Goal: Task Accomplishment & Management: Manage account settings

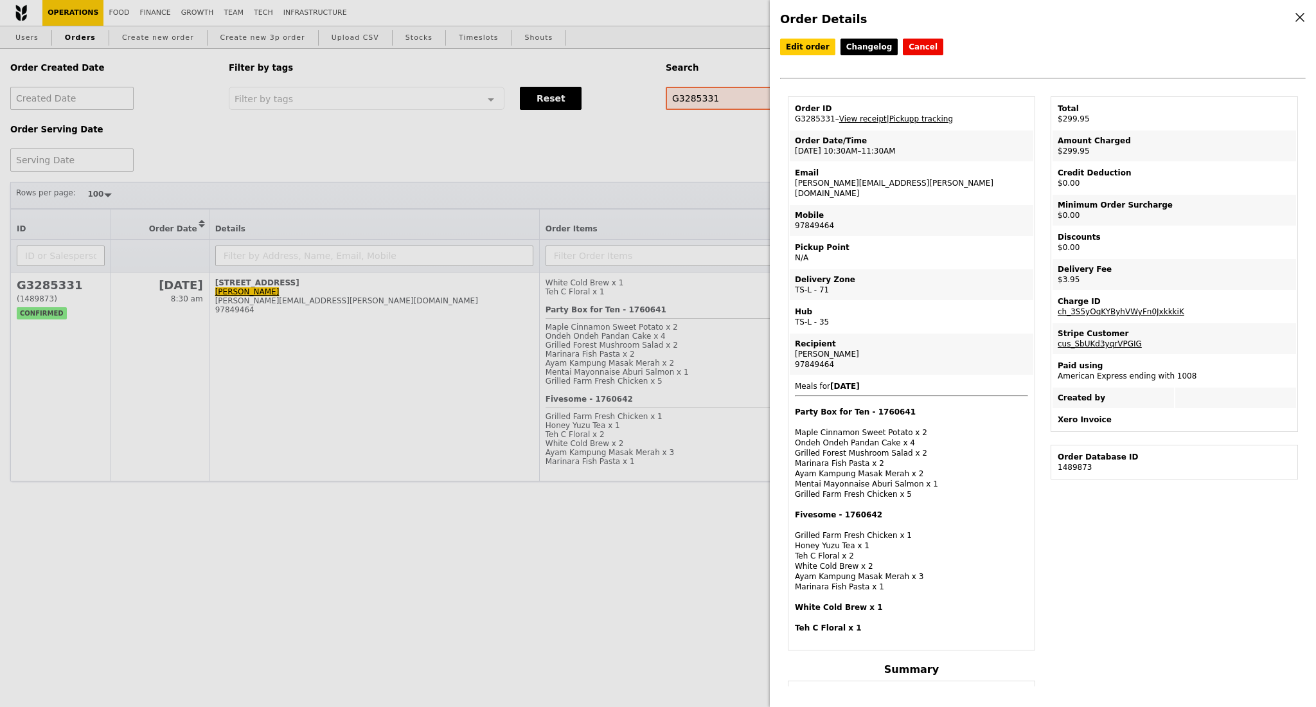
select select "100"
click at [610, 195] on div "Order Details Edit order Changelog Cancel Order ID G3285331 – View receipt | Pi…" at bounding box center [658, 353] width 1316 height 707
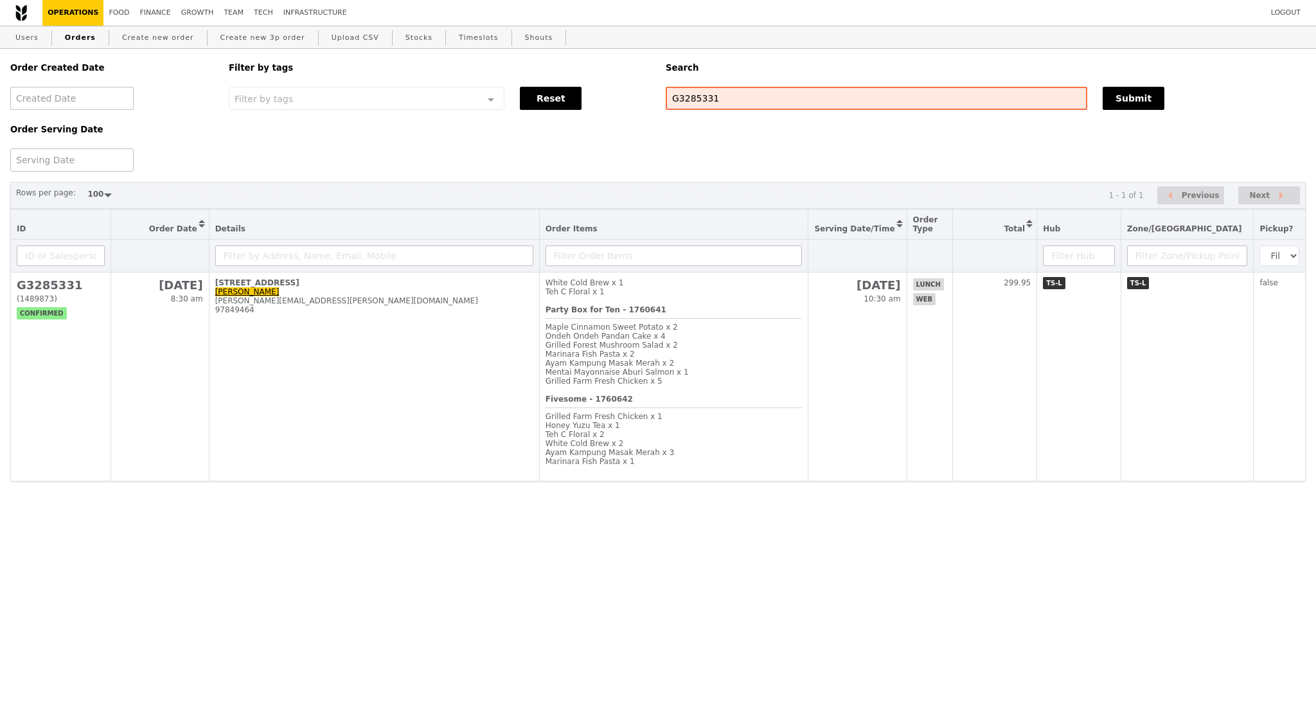
click at [209, 148] on div "Order Serving Date" at bounding box center [112, 140] width 218 height 61
click at [32, 40] on link "Users" at bounding box center [26, 37] width 33 height 23
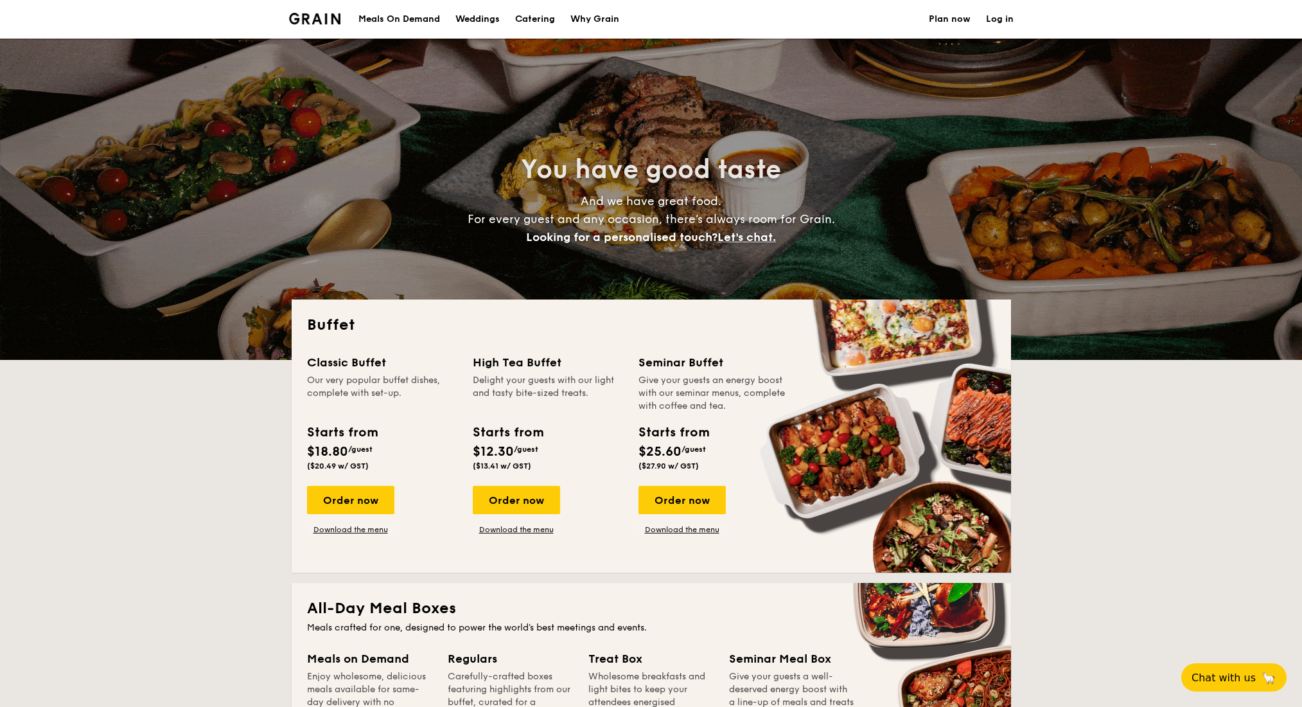
select select
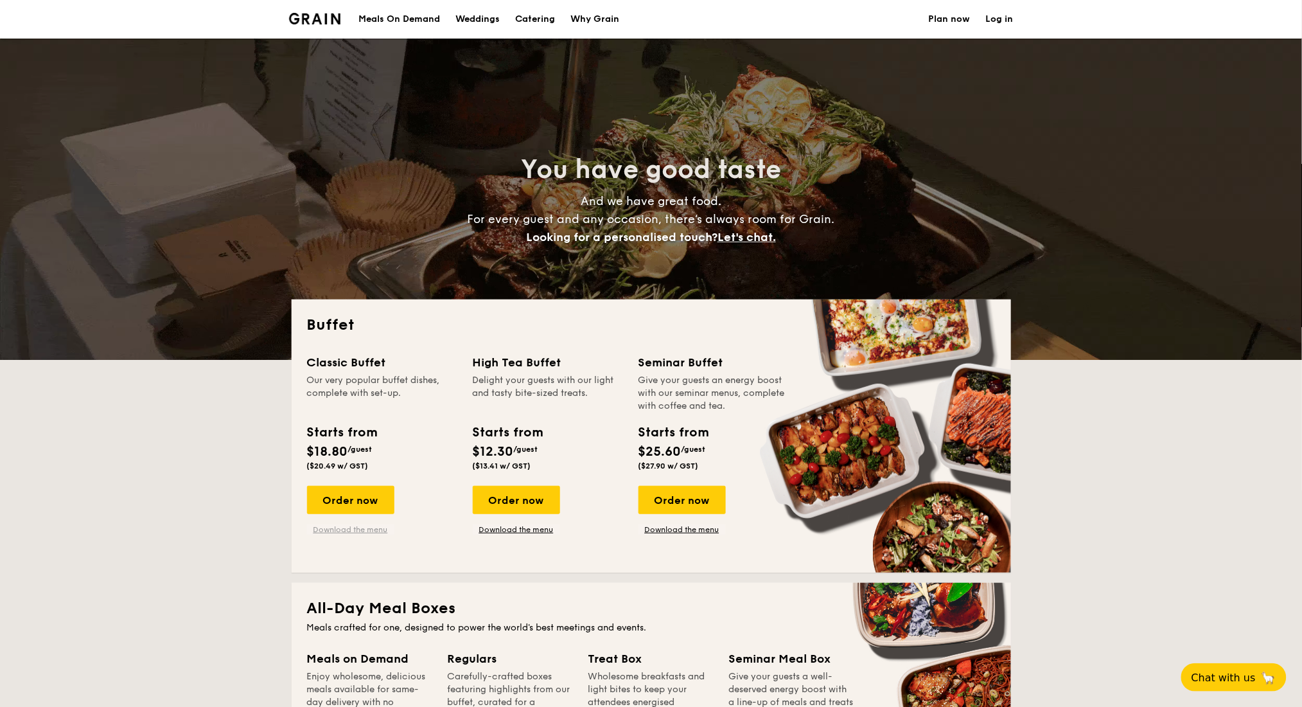
click at [366, 529] on link "Download the menu" at bounding box center [350, 529] width 87 height 10
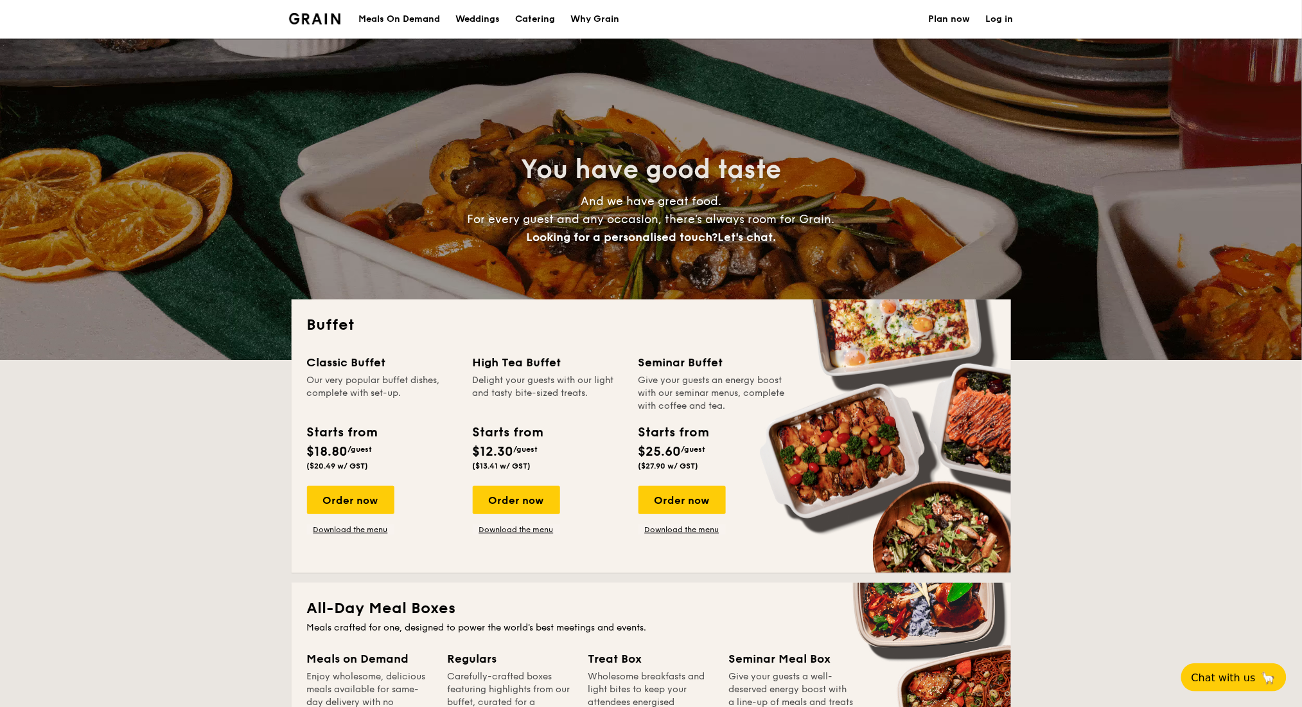
click at [389, 15] on div "Meals On Demand" at bounding box center [399, 19] width 82 height 39
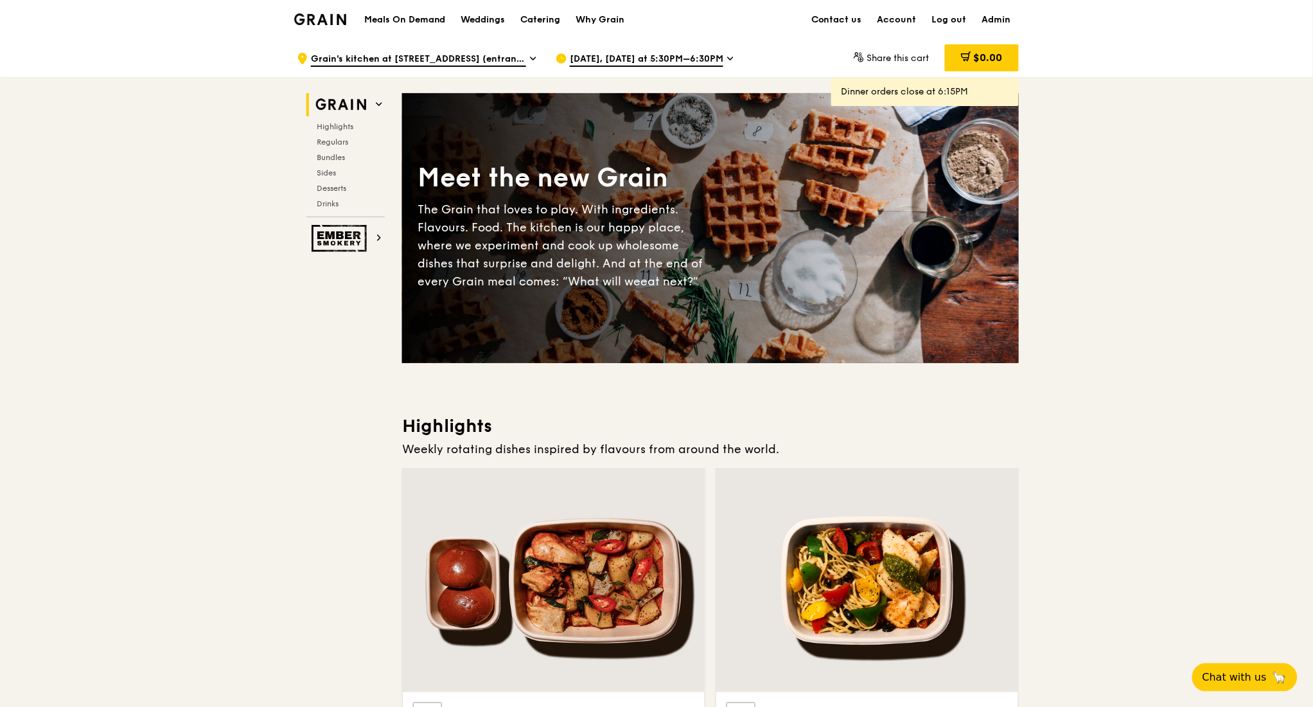
click at [718, 58] on div "Sep 11, Today at 5:30PM–6:30PM" at bounding box center [675, 58] width 238 height 39
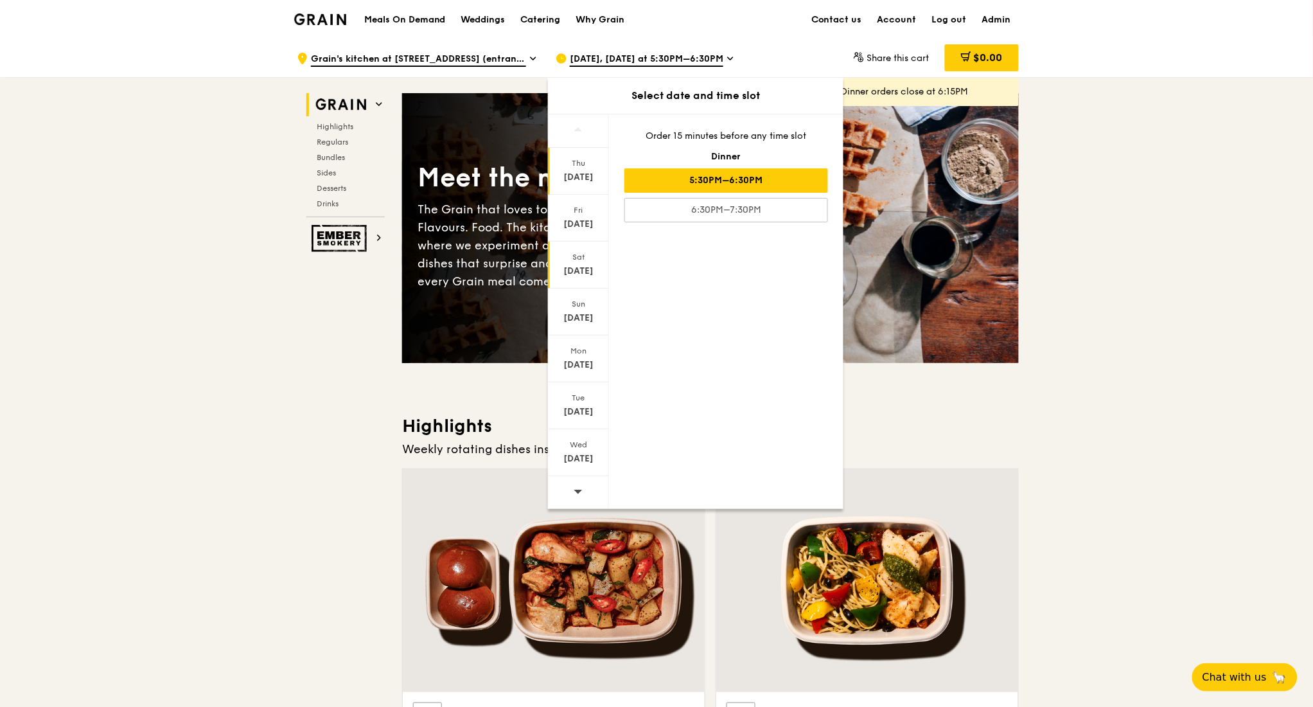
click at [574, 265] on div "Sep 13" at bounding box center [578, 271] width 57 height 13
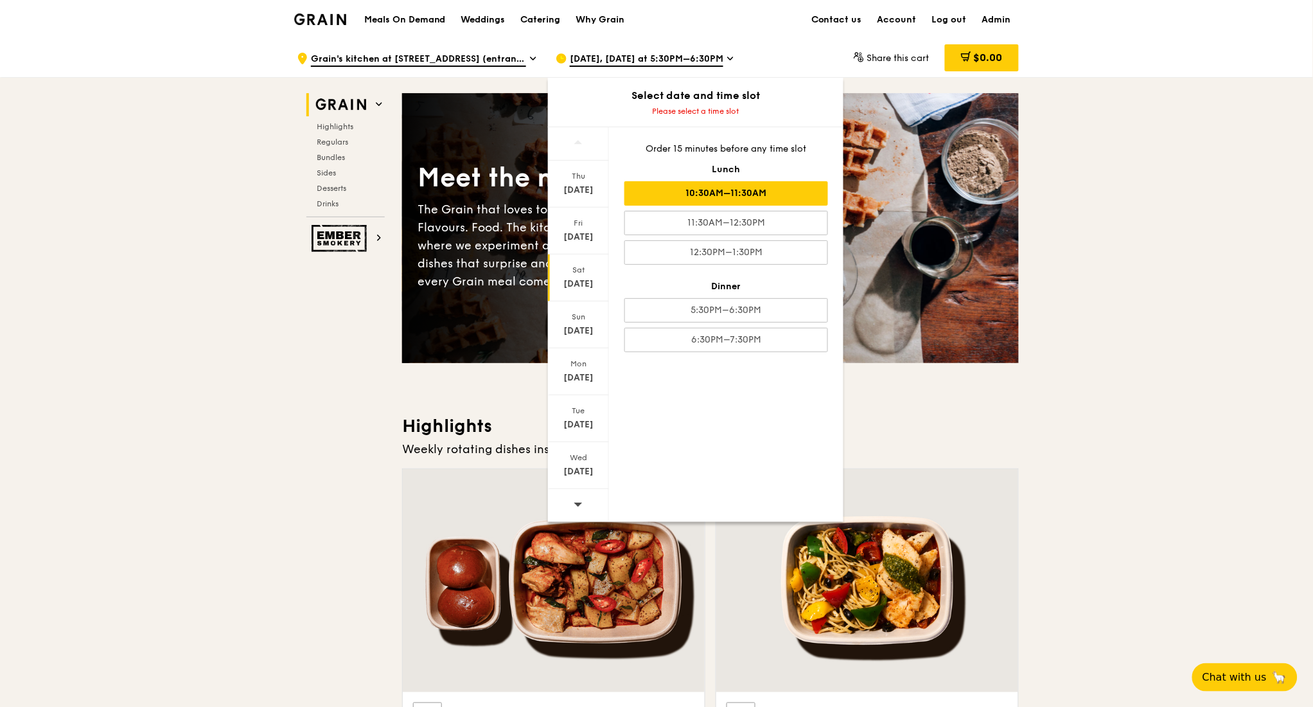
click at [721, 196] on div "10:30AM–11:30AM" at bounding box center [726, 193] width 204 height 24
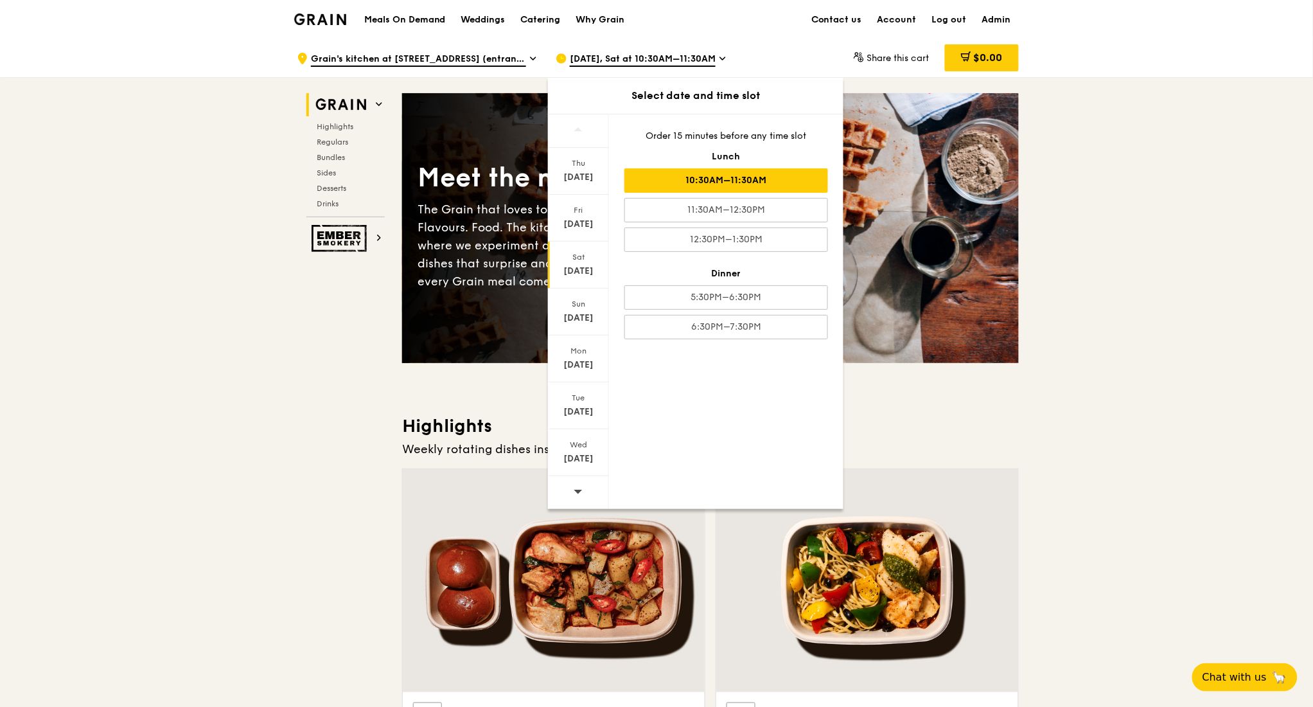
click at [775, 181] on div "10:30AM–11:30AM" at bounding box center [726, 180] width 204 height 24
click at [973, 340] on div "Meet the new Grain The Grain that loves to play. With ingredients. Flavours. Fo…" at bounding box center [710, 228] width 617 height 270
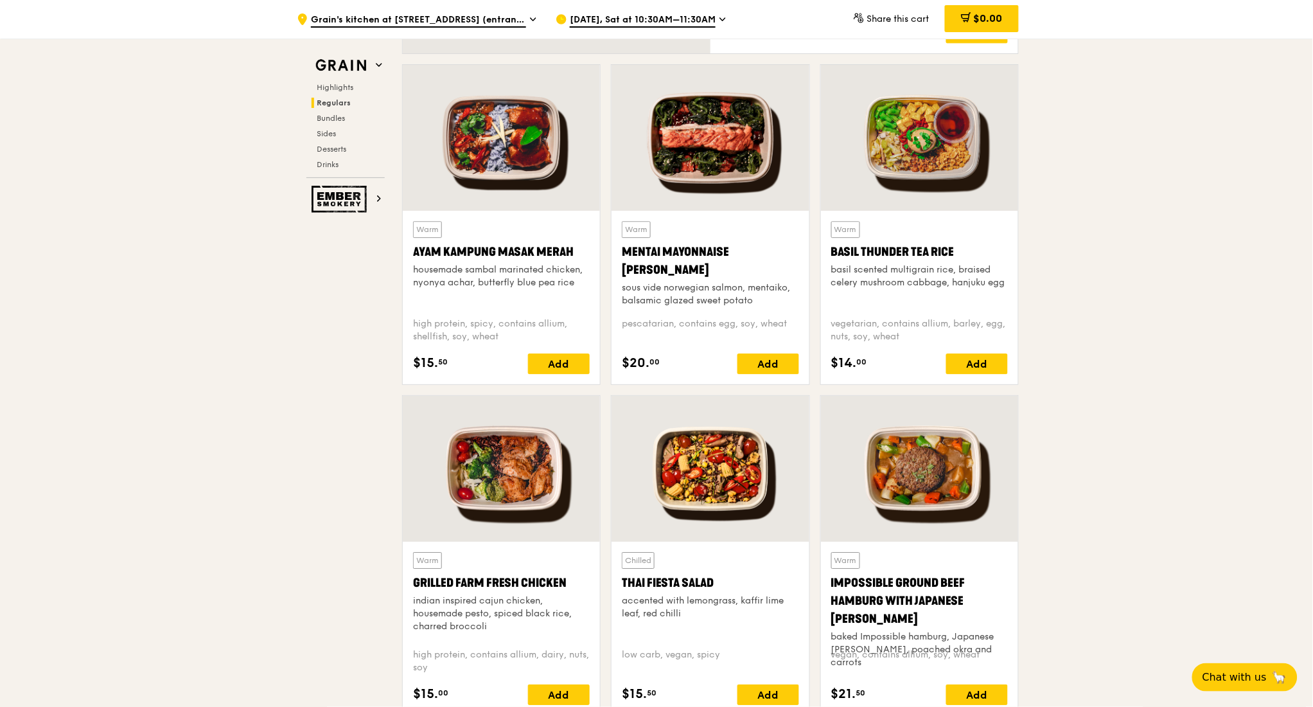
scroll to position [1199, 0]
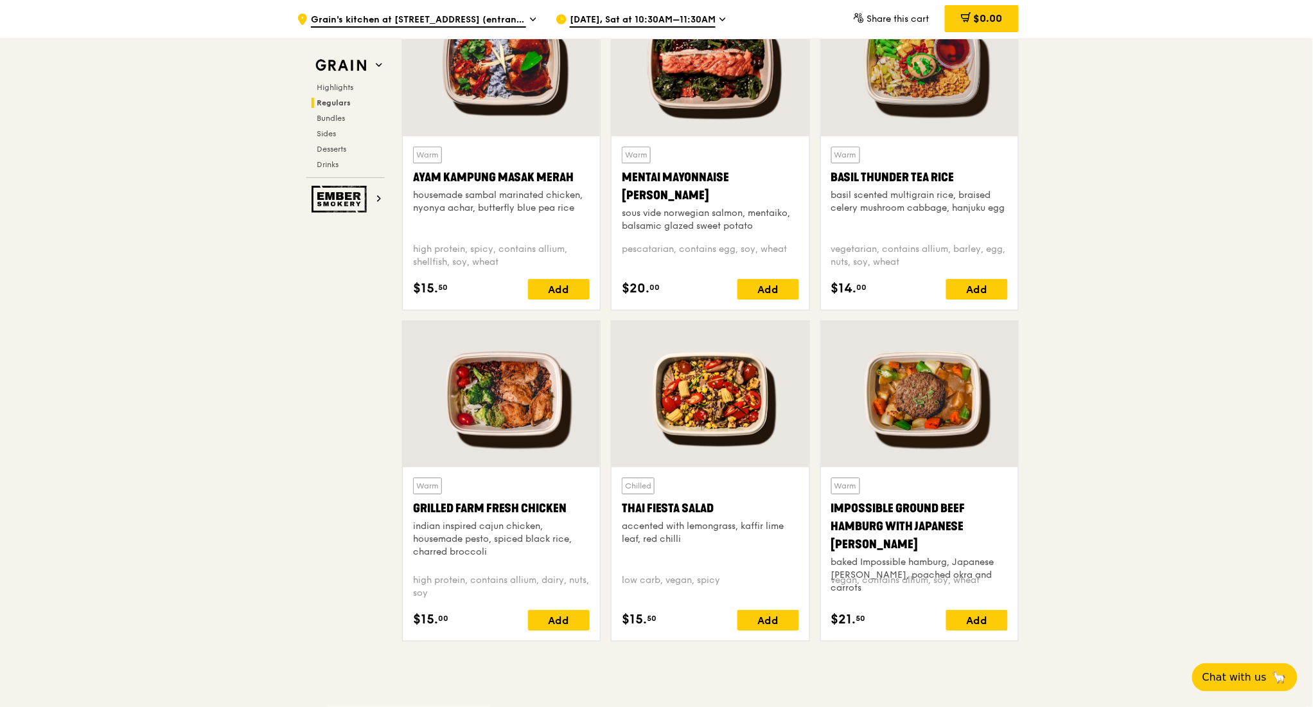
click at [903, 402] on div at bounding box center [919, 394] width 197 height 146
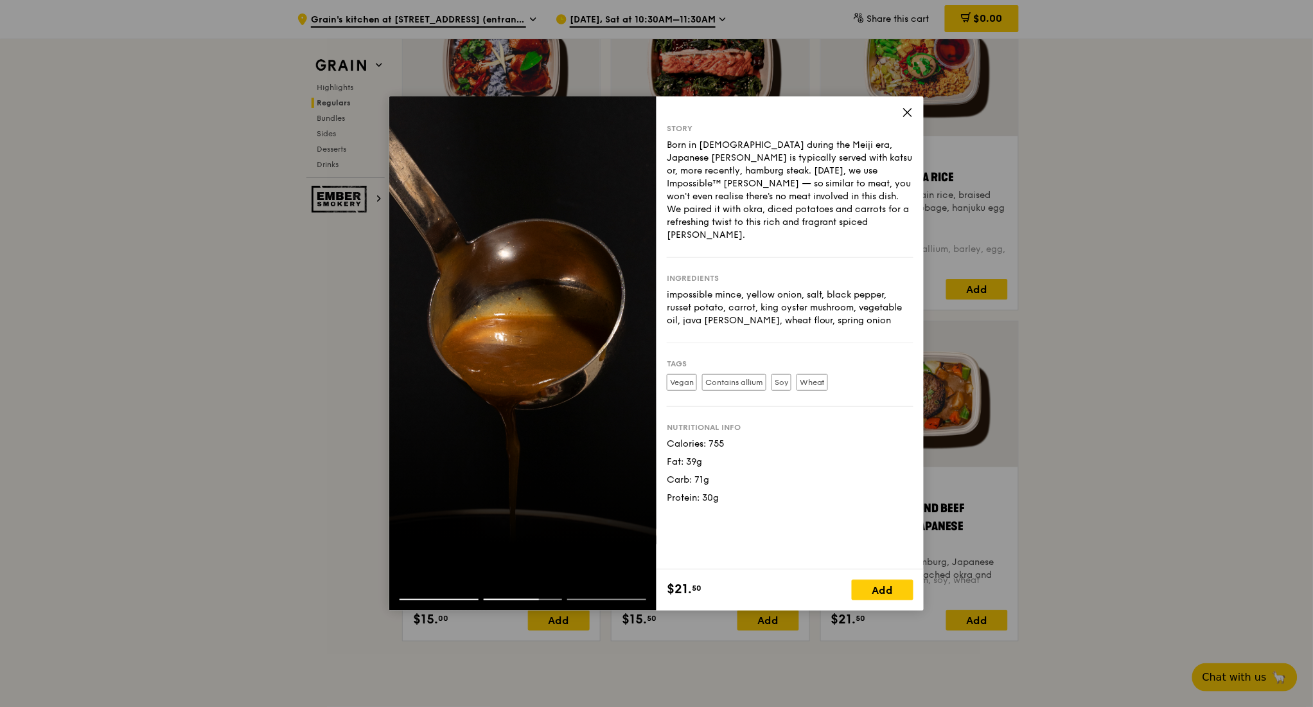
click at [912, 109] on icon at bounding box center [908, 113] width 12 height 12
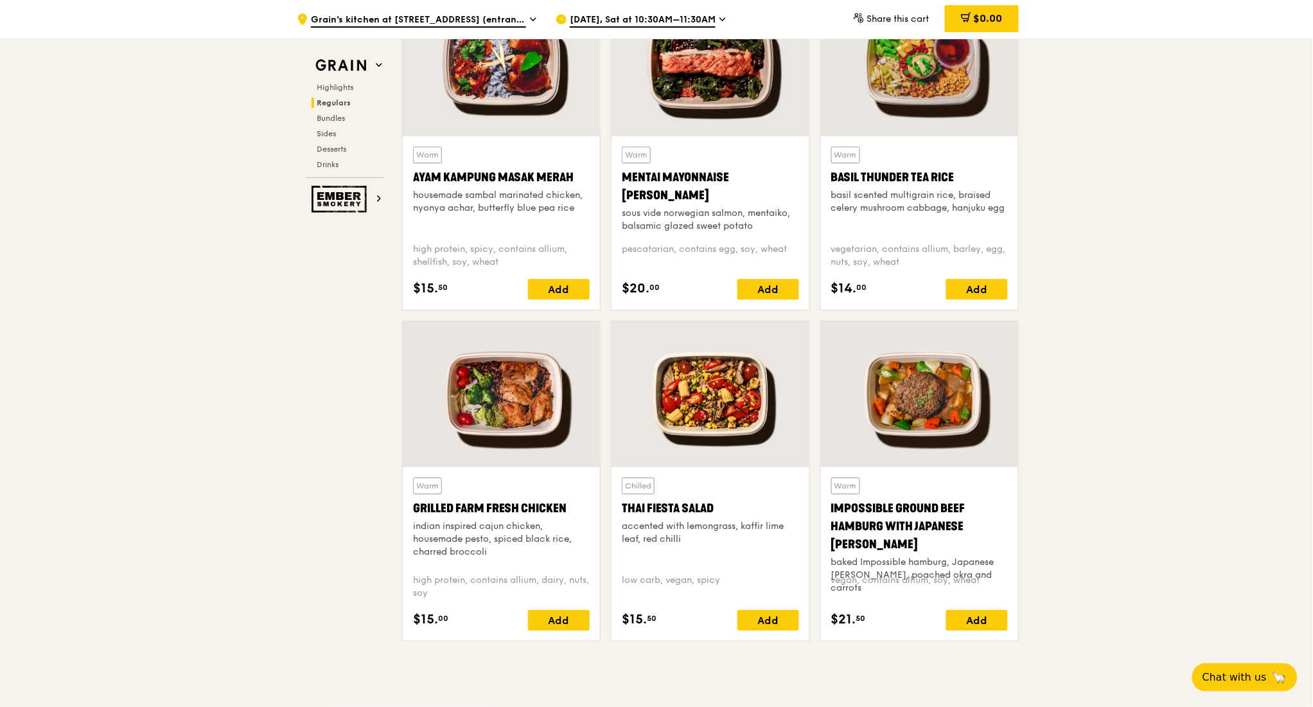
click at [910, 401] on div at bounding box center [919, 394] width 197 height 146
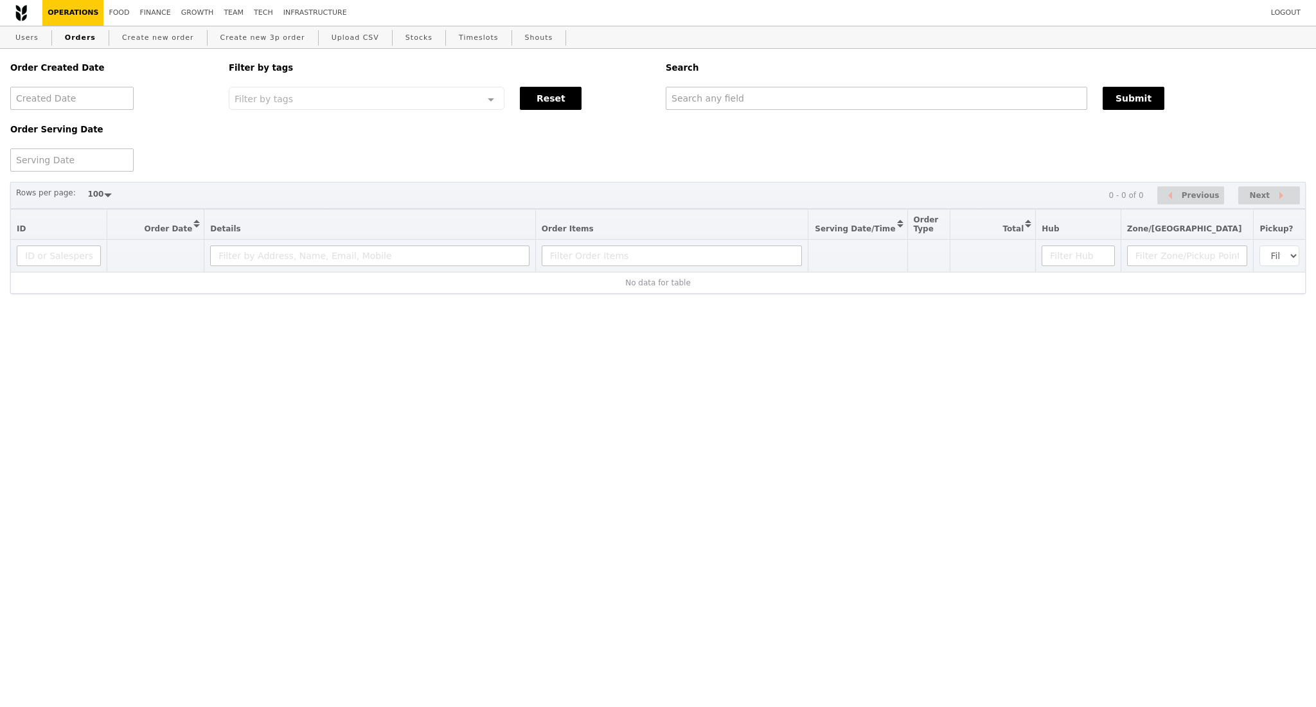
select select "100"
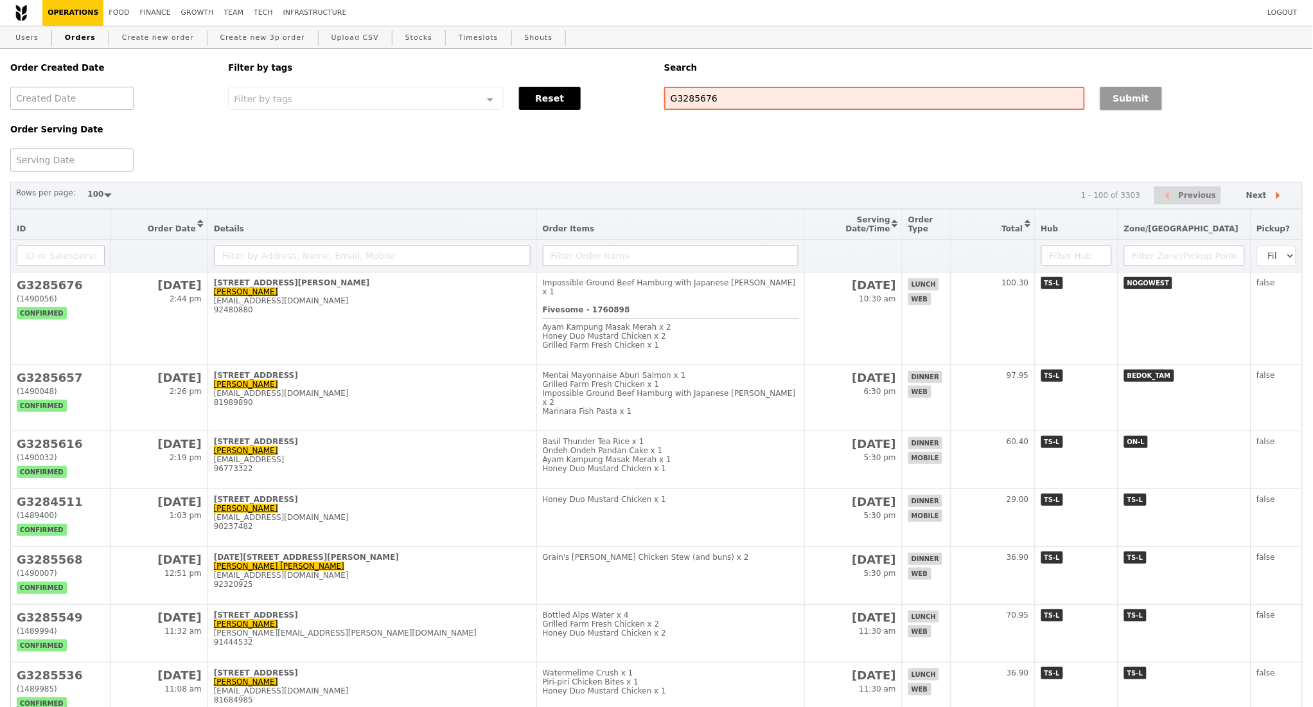
click at [1134, 99] on button "Submit" at bounding box center [1131, 98] width 62 height 23
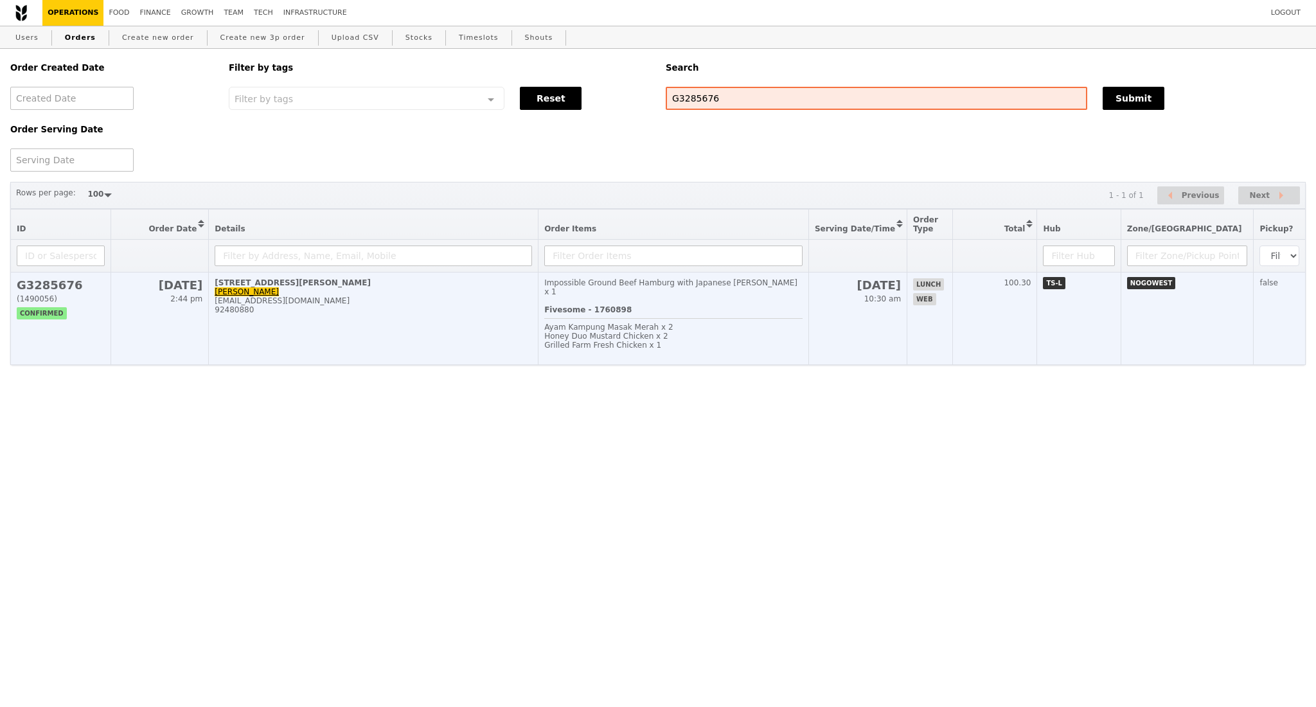
click at [401, 333] on td "158 Jalan Teck Whye, #10-111 YI LING YEO yeoyiling@gmail.com 92480880" at bounding box center [374, 318] width 330 height 93
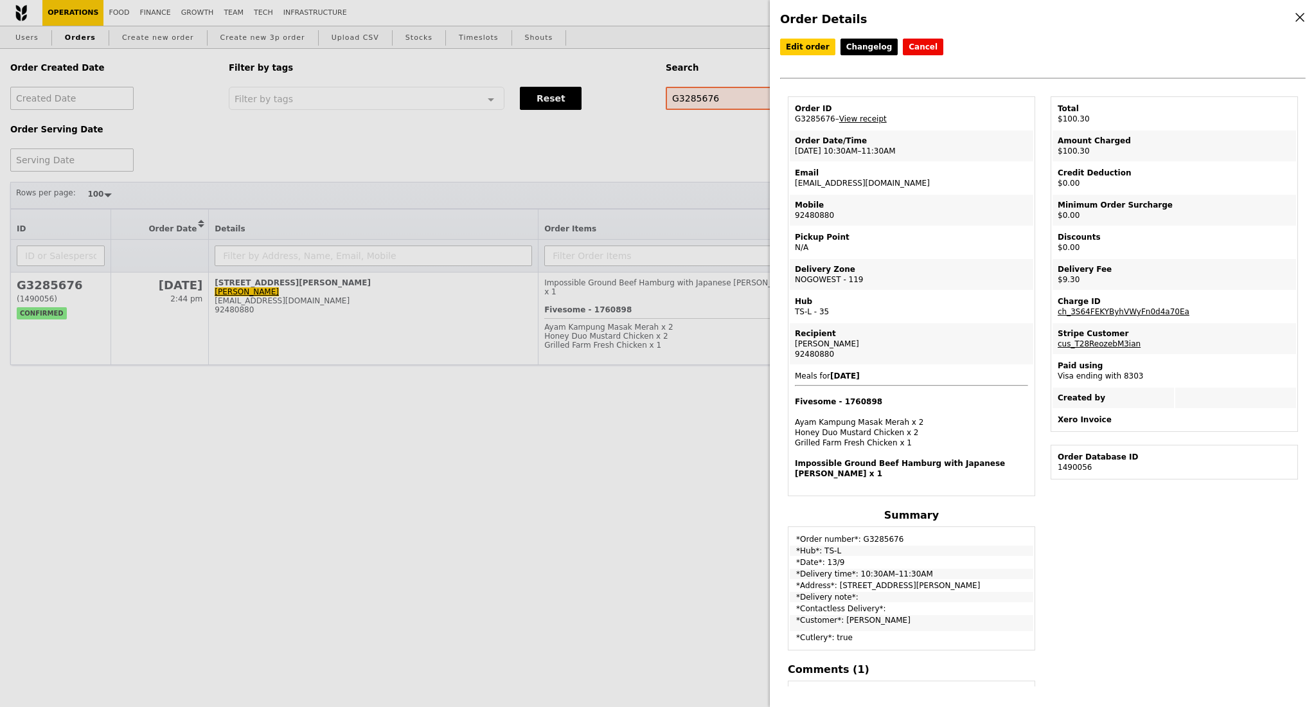
drag, startPoint x: 797, startPoint y: 118, endPoint x: 824, endPoint y: 119, distance: 27.6
click at [826, 119] on td "Order ID G3285676 – View receipt" at bounding box center [910, 113] width 243 height 31
click at [826, 137] on div "Order Date/Time" at bounding box center [911, 141] width 233 height 10
drag, startPoint x: 827, startPoint y: 121, endPoint x: 459, endPoint y: 66, distance: 372.7
click at [774, 124] on div "Order Details Edit order Changelog Cancel Order ID G3285676 – View receipt Orde…" at bounding box center [1043, 353] width 546 height 707
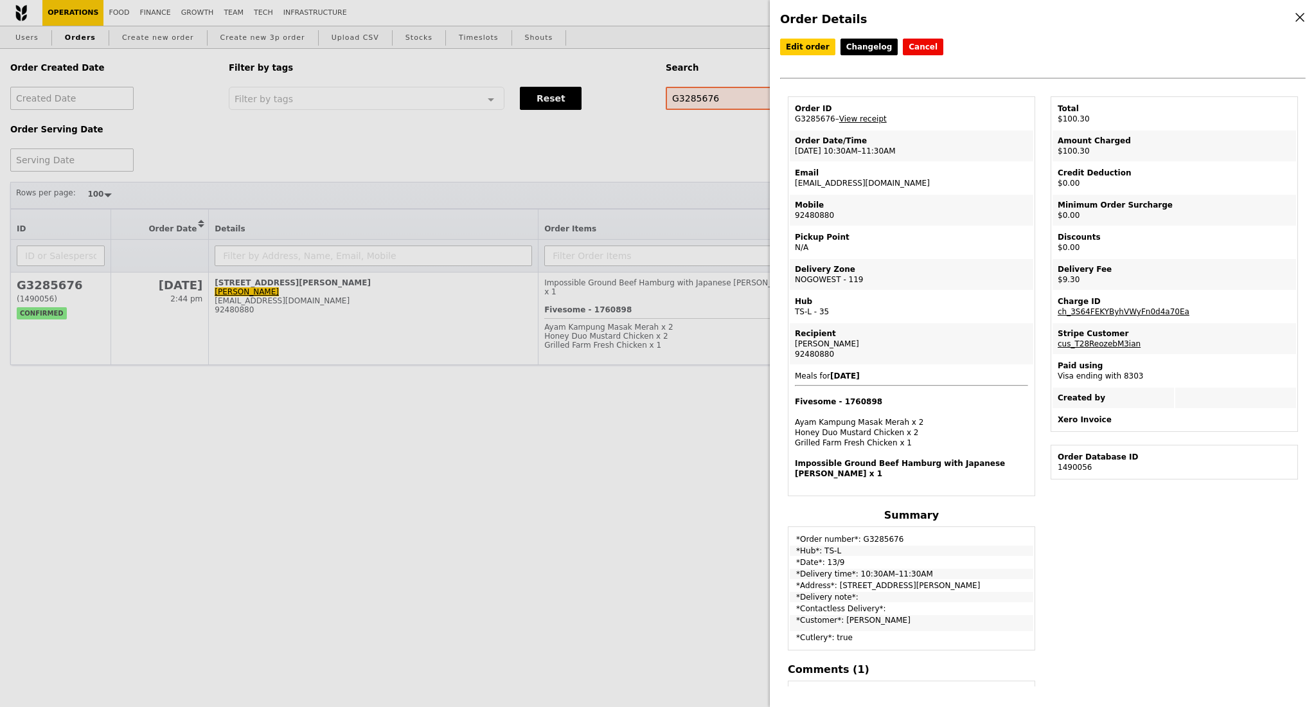
copy div "Order ID G3285676"
click at [930, 165] on td "Email yeoyiling@gmail.com" at bounding box center [910, 178] width 243 height 31
drag, startPoint x: 827, startPoint y: 119, endPoint x: 723, endPoint y: 96, distance: 107.4
click at [772, 127] on div "Order Details Edit order Changelog Cancel Order ID G3285676 – View receipt Orde…" at bounding box center [1043, 353] width 546 height 707
drag, startPoint x: 814, startPoint y: 127, endPoint x: 824, endPoint y: 125, distance: 10.5
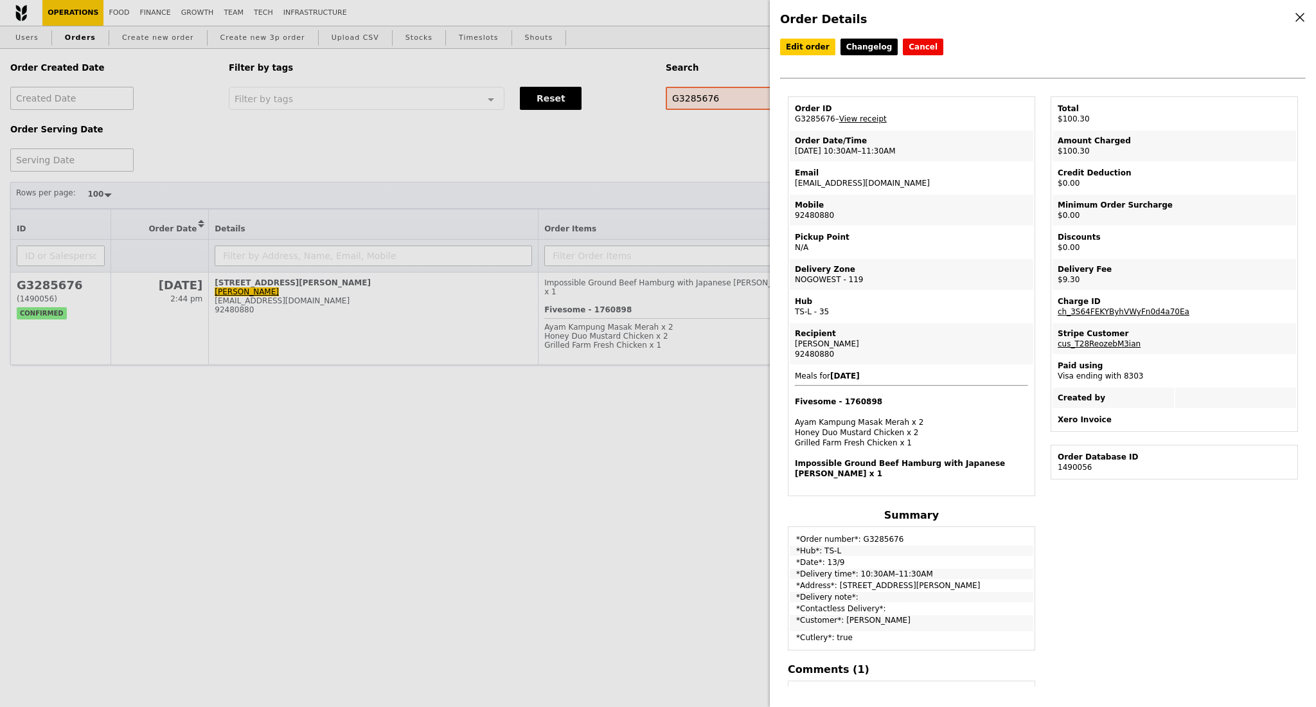
click at [814, 126] on td "Order ID G3285676 – View receipt" at bounding box center [910, 113] width 243 height 31
click at [828, 123] on td "Order ID G3285676 – View receipt" at bounding box center [910, 113] width 243 height 31
click at [912, 166] on td "Email yeoyiling@gmail.com" at bounding box center [910, 178] width 243 height 31
drag, startPoint x: 827, startPoint y: 123, endPoint x: 793, endPoint y: 123, distance: 34.0
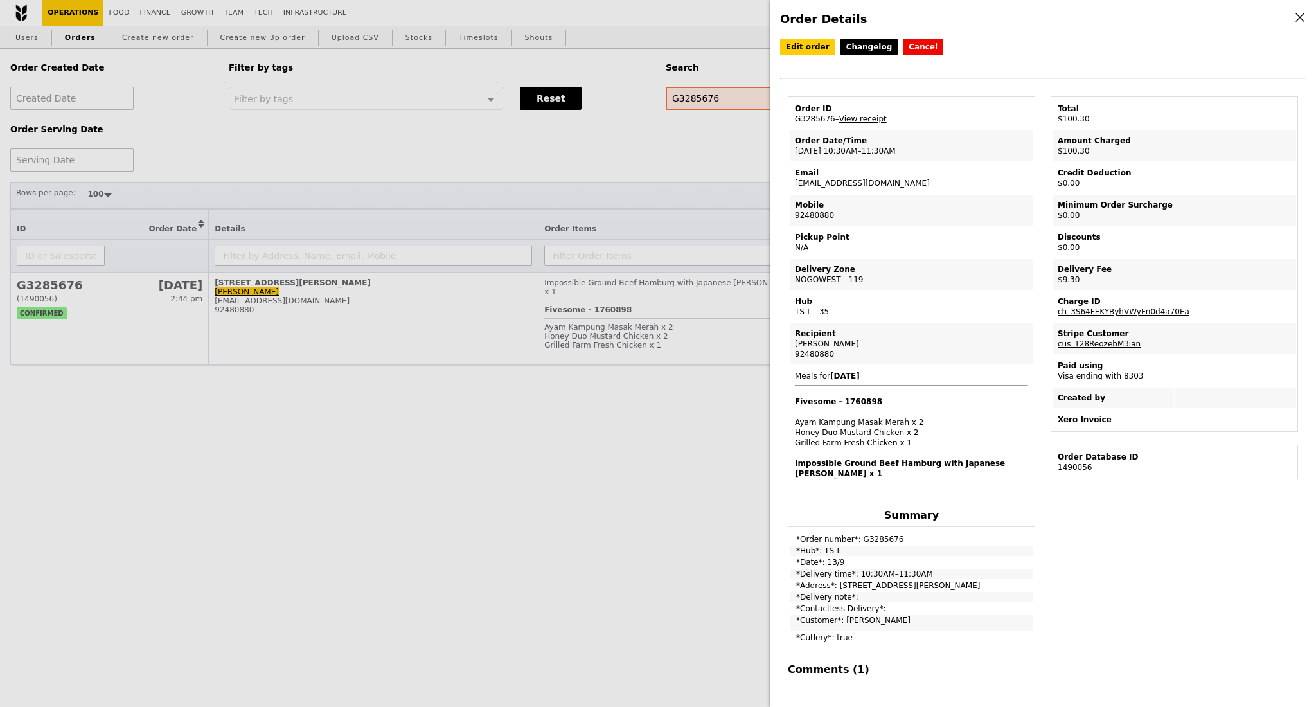
click at [793, 123] on td "Order ID G3285676 – View receipt" at bounding box center [910, 113] width 243 height 31
copy td "G3285676"
click at [719, 133] on div "Order Details Edit order Changelog Cancel Order ID G3285676 – View receipt Orde…" at bounding box center [658, 353] width 1316 height 707
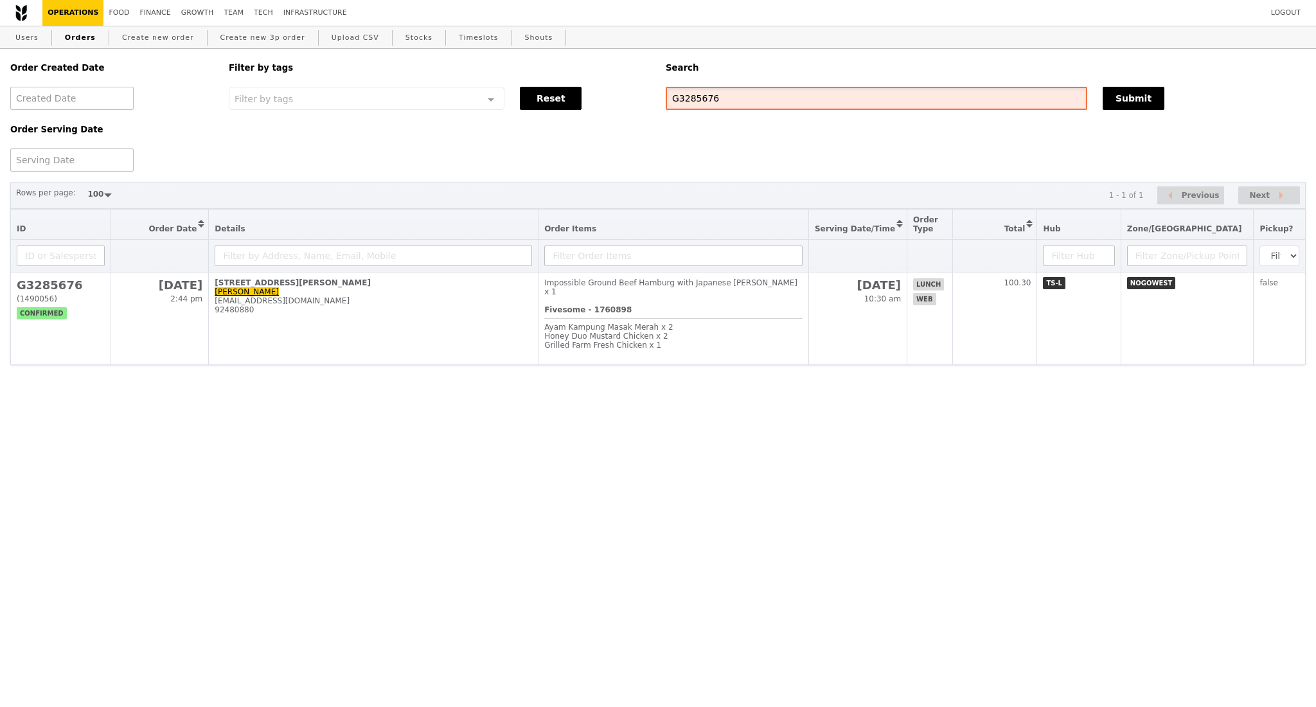
click at [695, 100] on input "G3285676" at bounding box center [876, 98] width 421 height 23
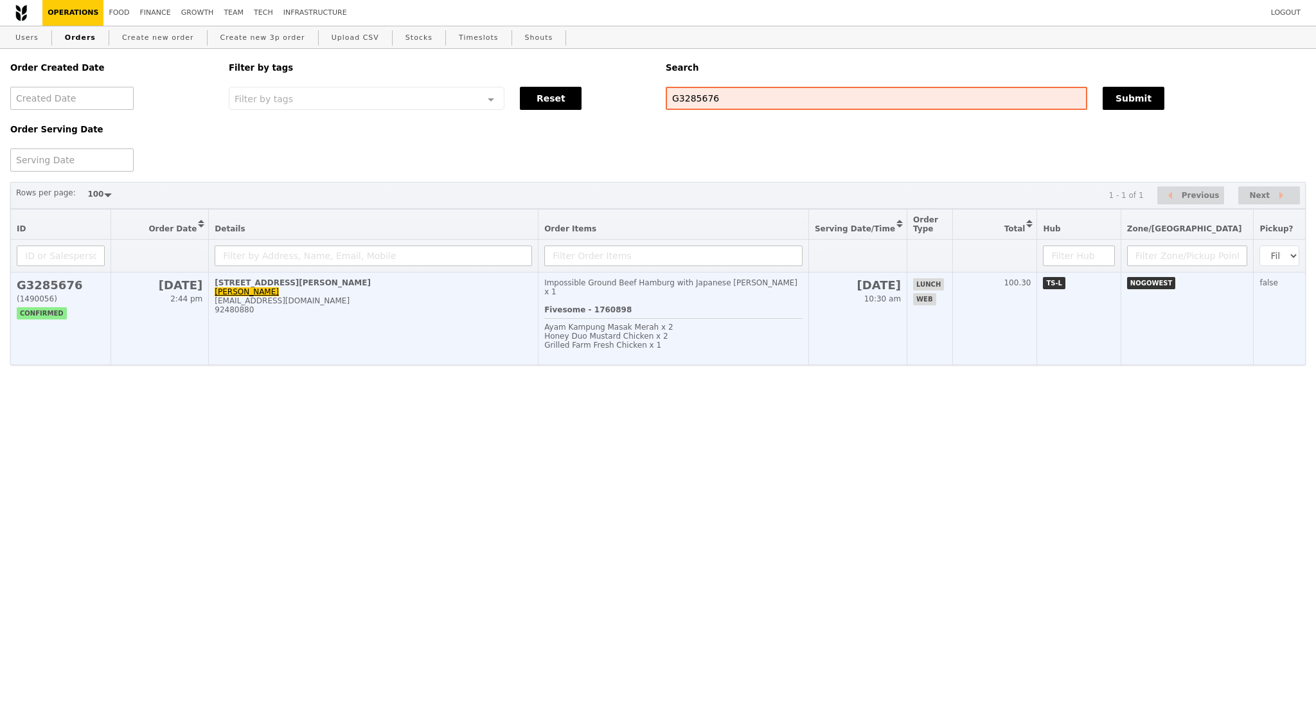
click at [391, 314] on div "92480880" at bounding box center [373, 309] width 317 height 9
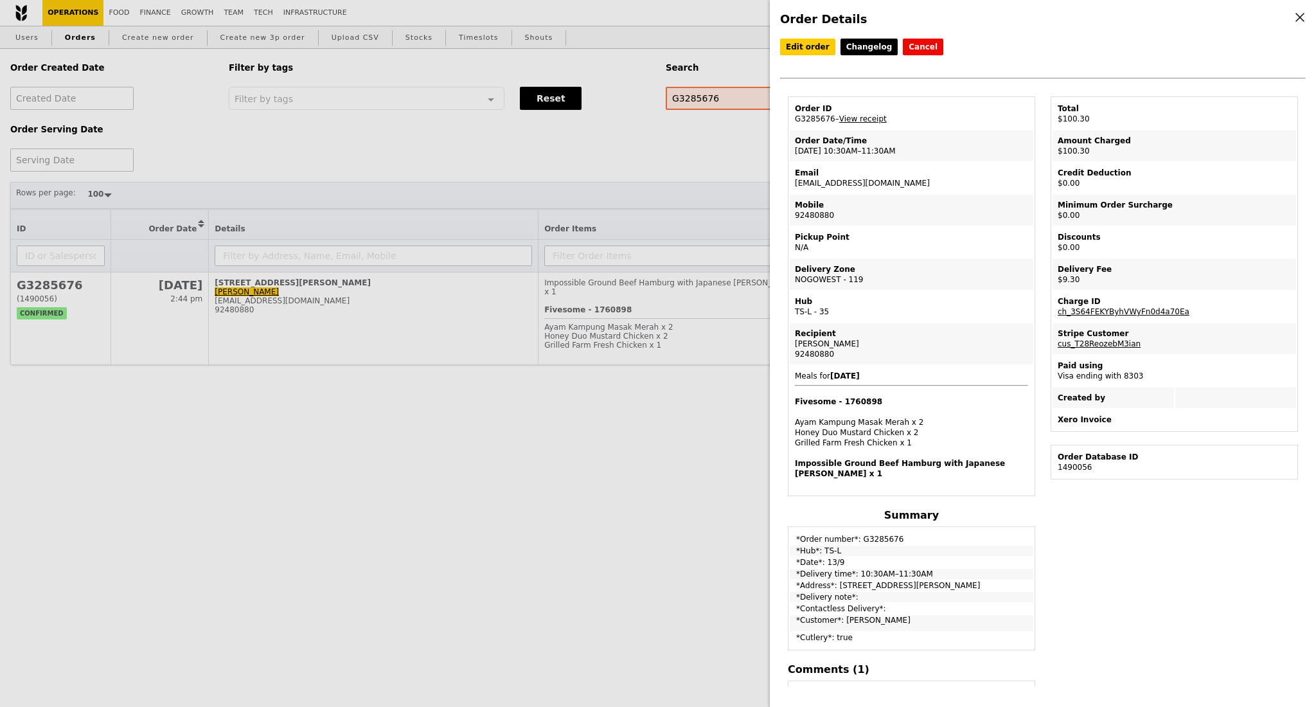
drag, startPoint x: 887, startPoint y: 152, endPoint x: 818, endPoint y: 173, distance: 72.5
click at [793, 155] on td "Order Date/Time 13/9 – 10:30AM–11:30AM" at bounding box center [910, 145] width 243 height 31
copy td "13/9 – 10:30AM–11:30AM"
click at [701, 153] on div "Order Details Edit order Changelog Cancel Order ID G3285676 – View receipt Orde…" at bounding box center [658, 353] width 1316 height 707
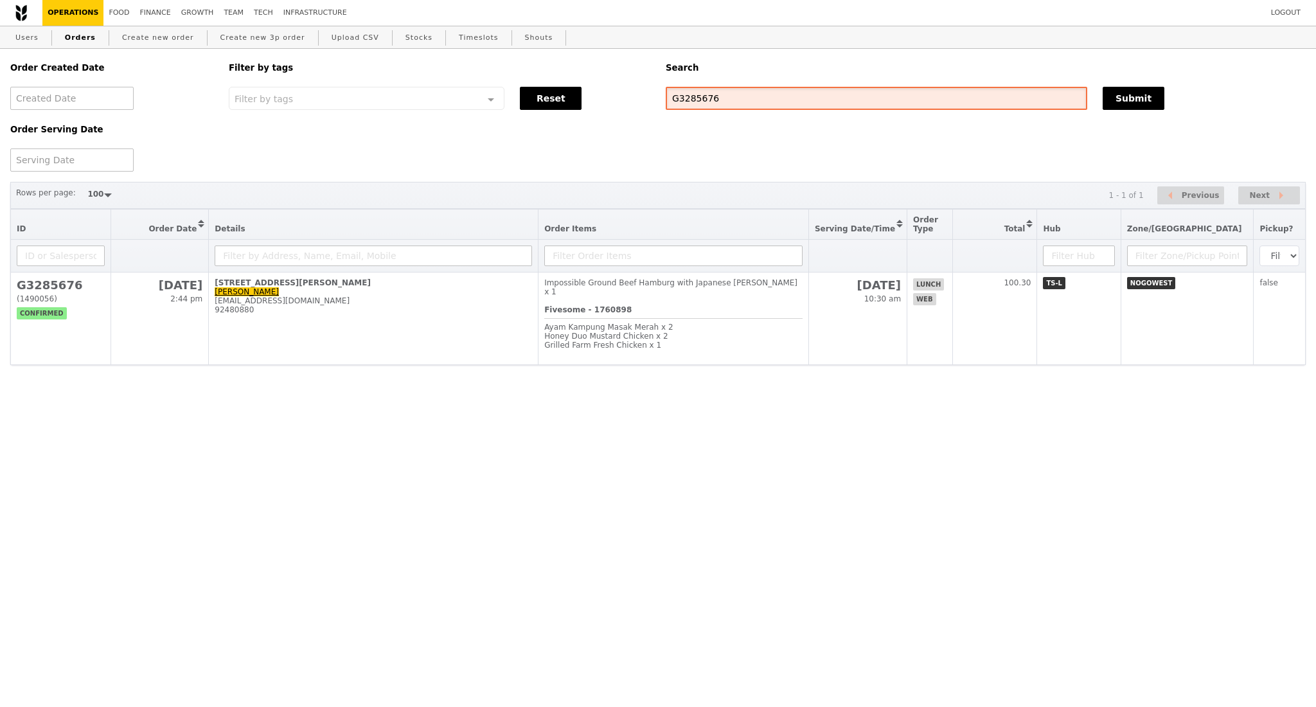
click at [690, 100] on input "G3285676" at bounding box center [876, 98] width 421 height 23
click at [691, 100] on input "G3285676" at bounding box center [876, 98] width 421 height 23
paste input "3612"
type input "G3283612"
click at [1132, 96] on button "Submit" at bounding box center [1133, 98] width 62 height 23
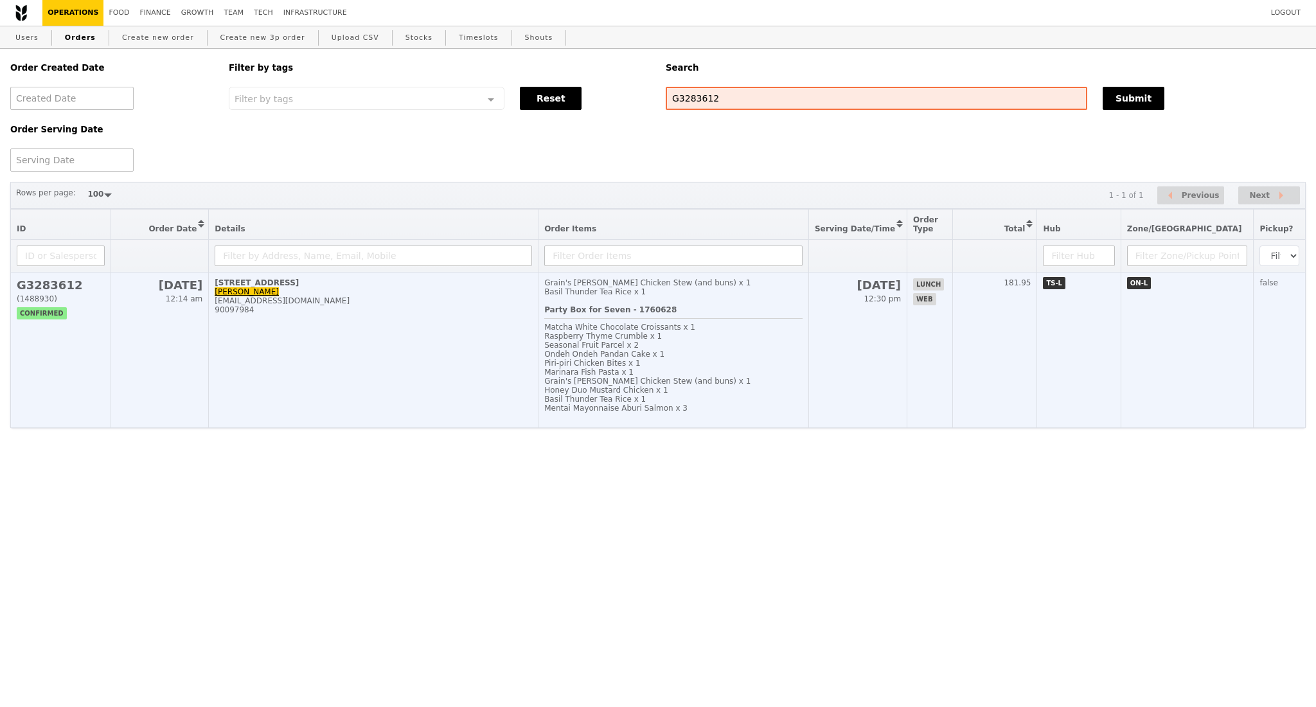
click at [344, 370] on td "28 College Avenue West, #01-01 Jonathan waiting.for.rocket@gmail.com 90097984" at bounding box center [374, 349] width 330 height 155
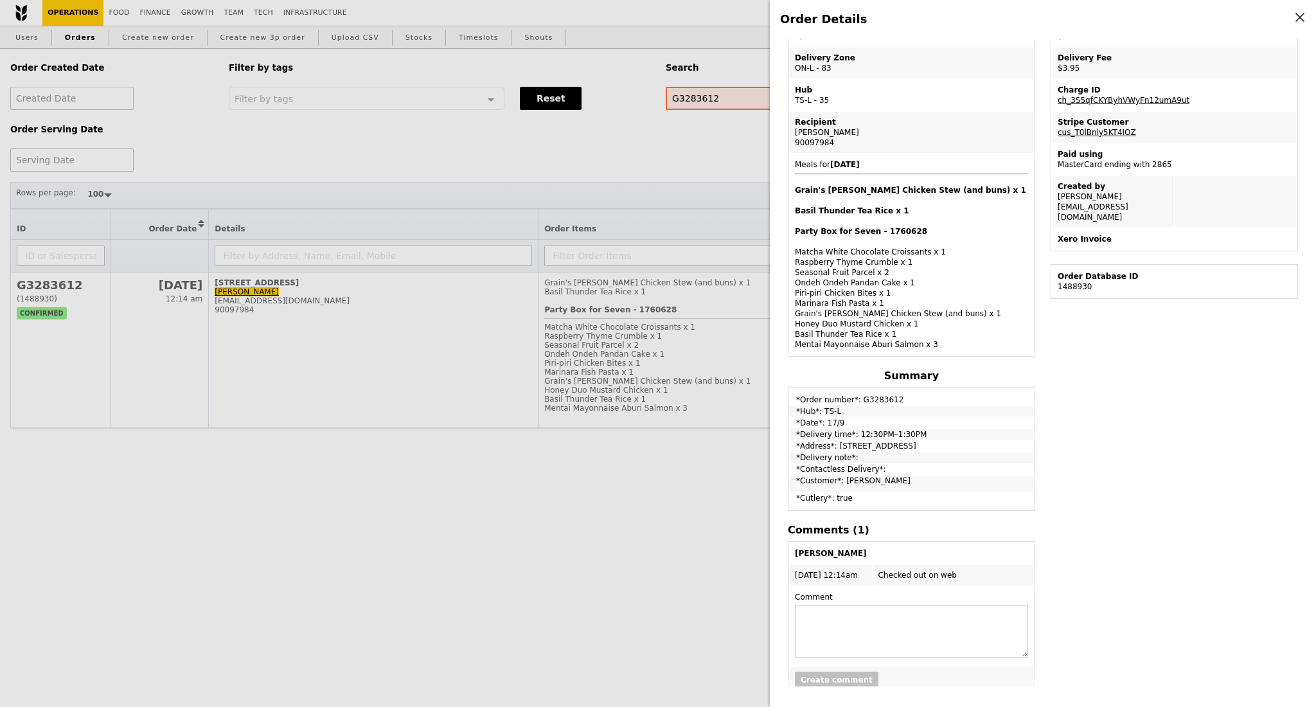
scroll to position [223, 0]
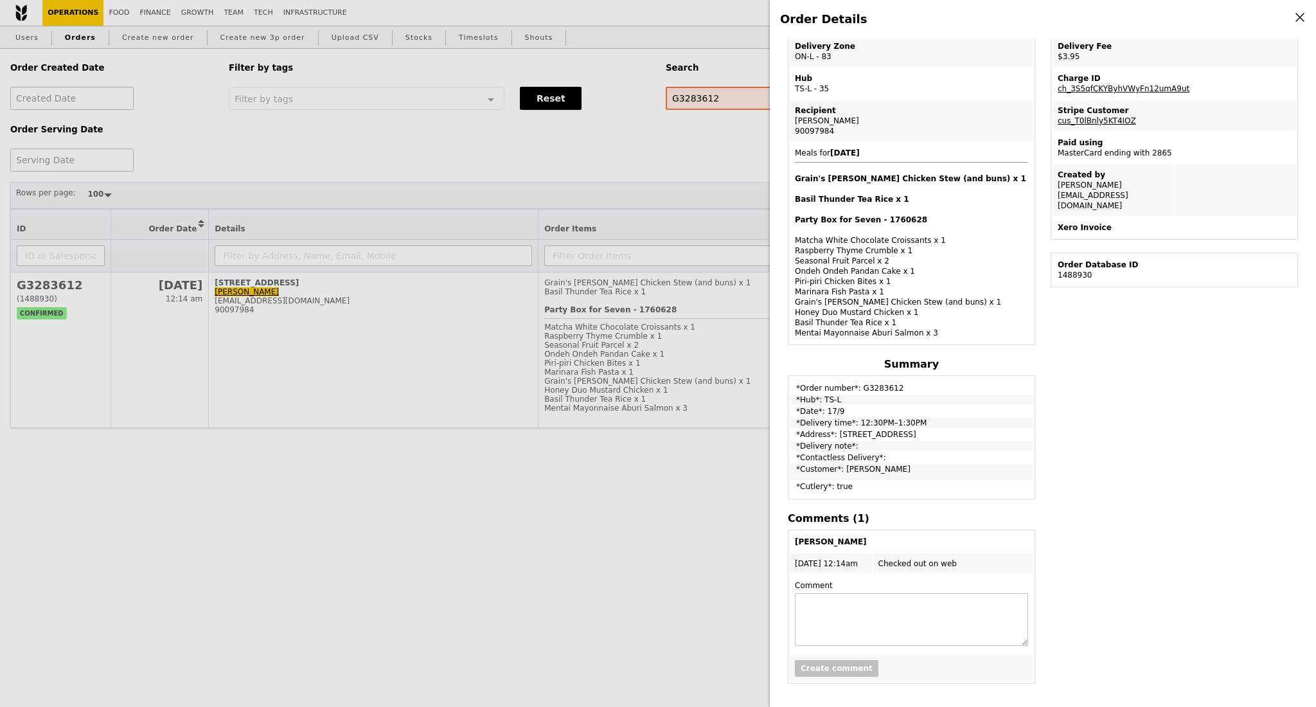
drag, startPoint x: 472, startPoint y: 197, endPoint x: 714, endPoint y: 123, distance: 253.2
click at [475, 197] on div "Order Details Edit order Changelog Cancel Order ID G3283612 – View receipt Orde…" at bounding box center [658, 353] width 1316 height 707
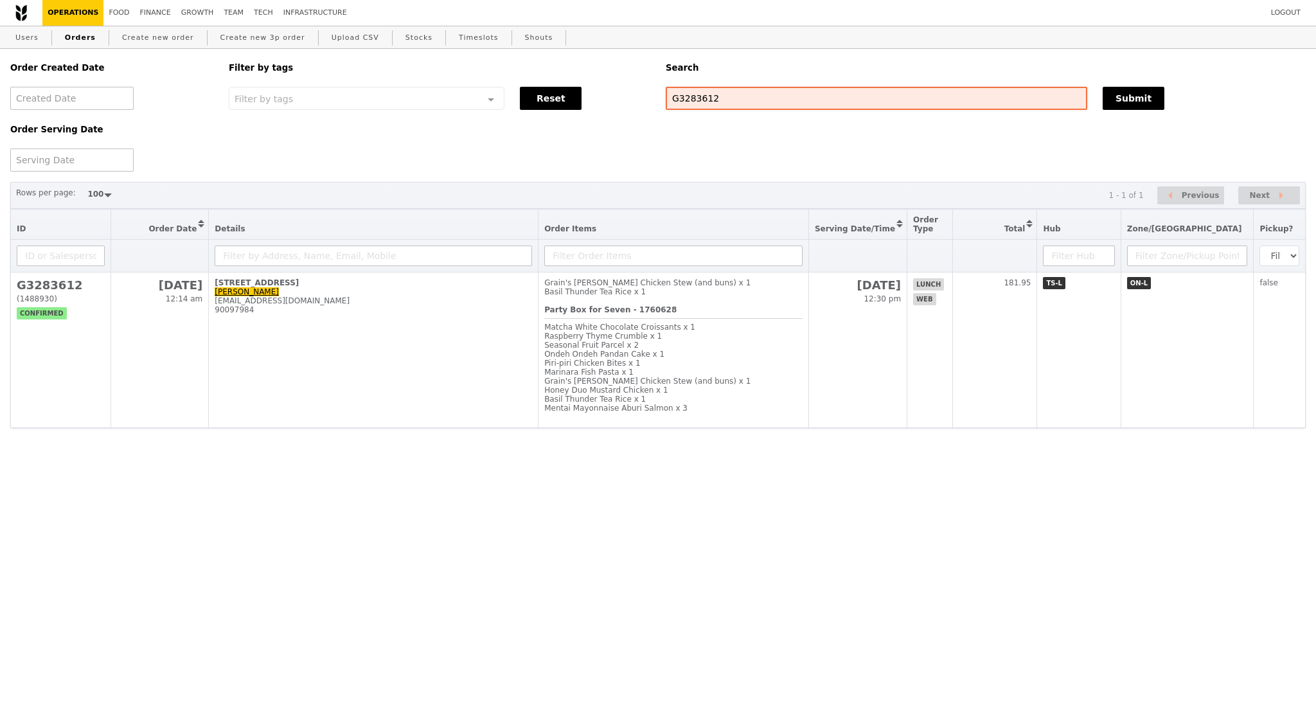
scroll to position [278, 0]
click at [686, 98] on input "G3283612" at bounding box center [876, 98] width 421 height 23
click at [1127, 109] on button "Submit" at bounding box center [1133, 98] width 62 height 23
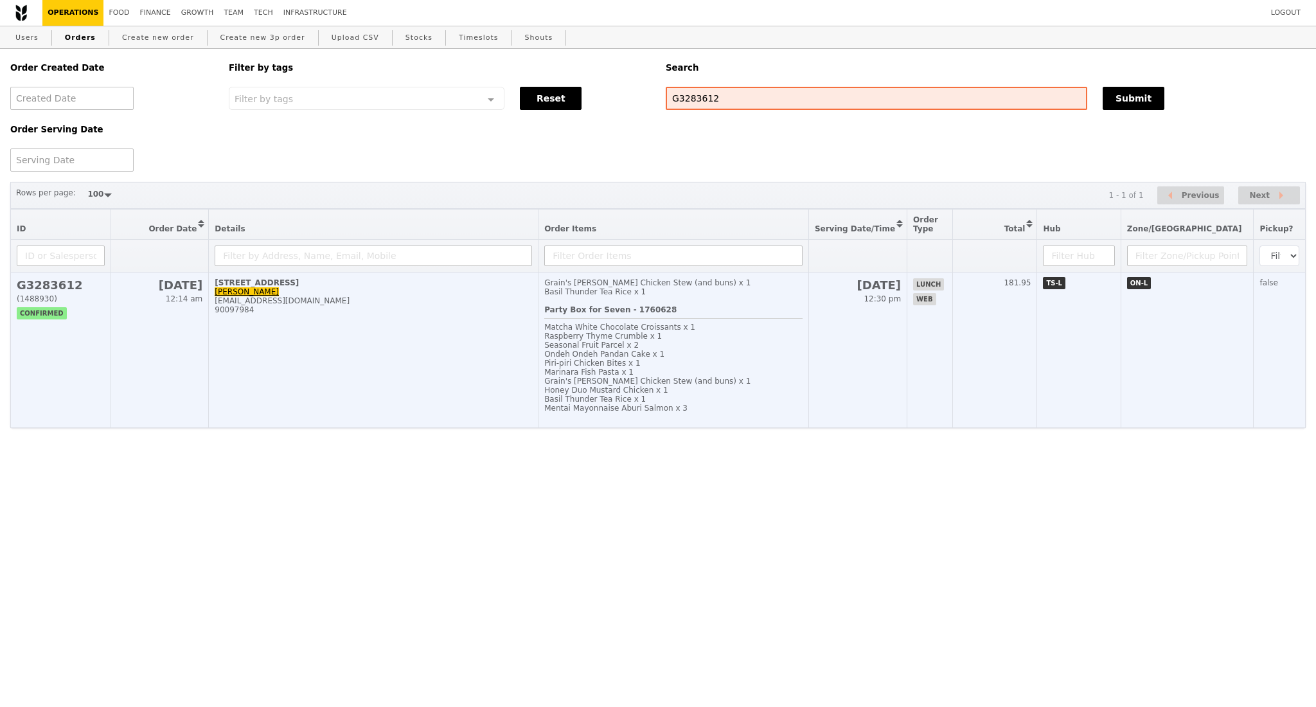
click at [387, 362] on td "28 College Avenue West, #01-01 Jonathan waiting.for.rocket@gmail.com 90097984" at bounding box center [374, 349] width 330 height 155
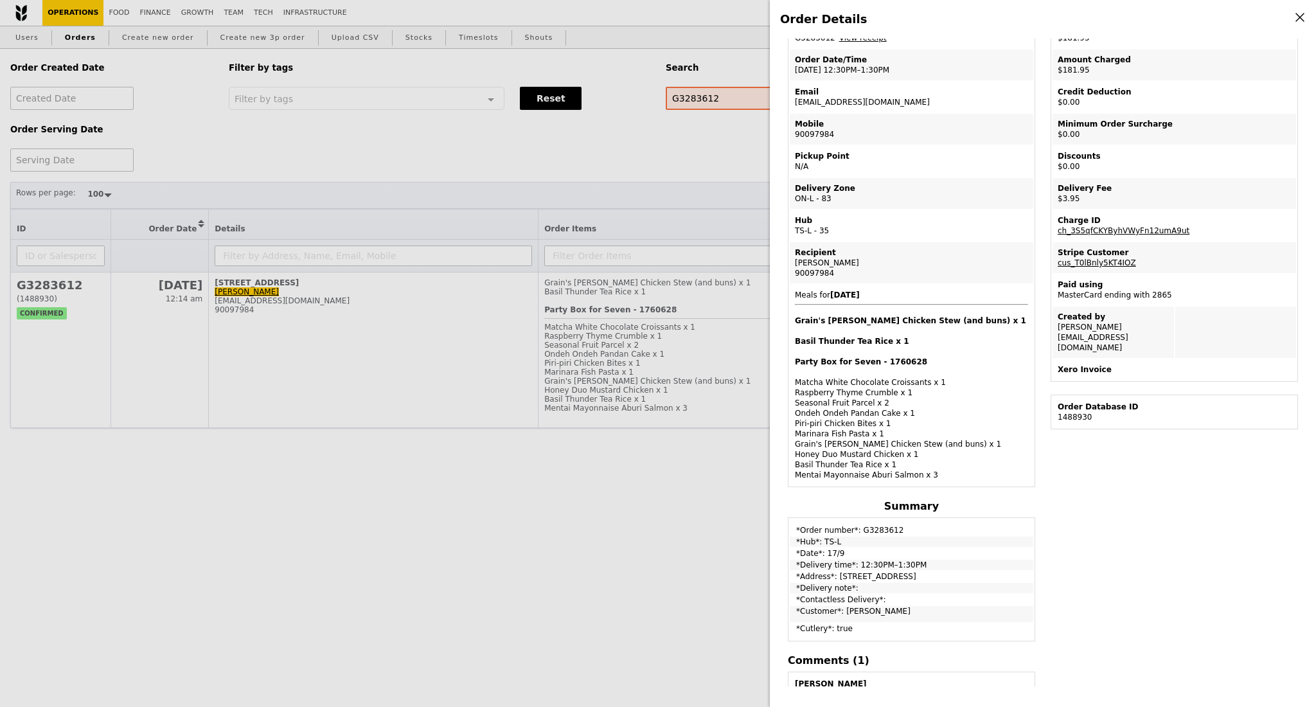
scroll to position [52, 0]
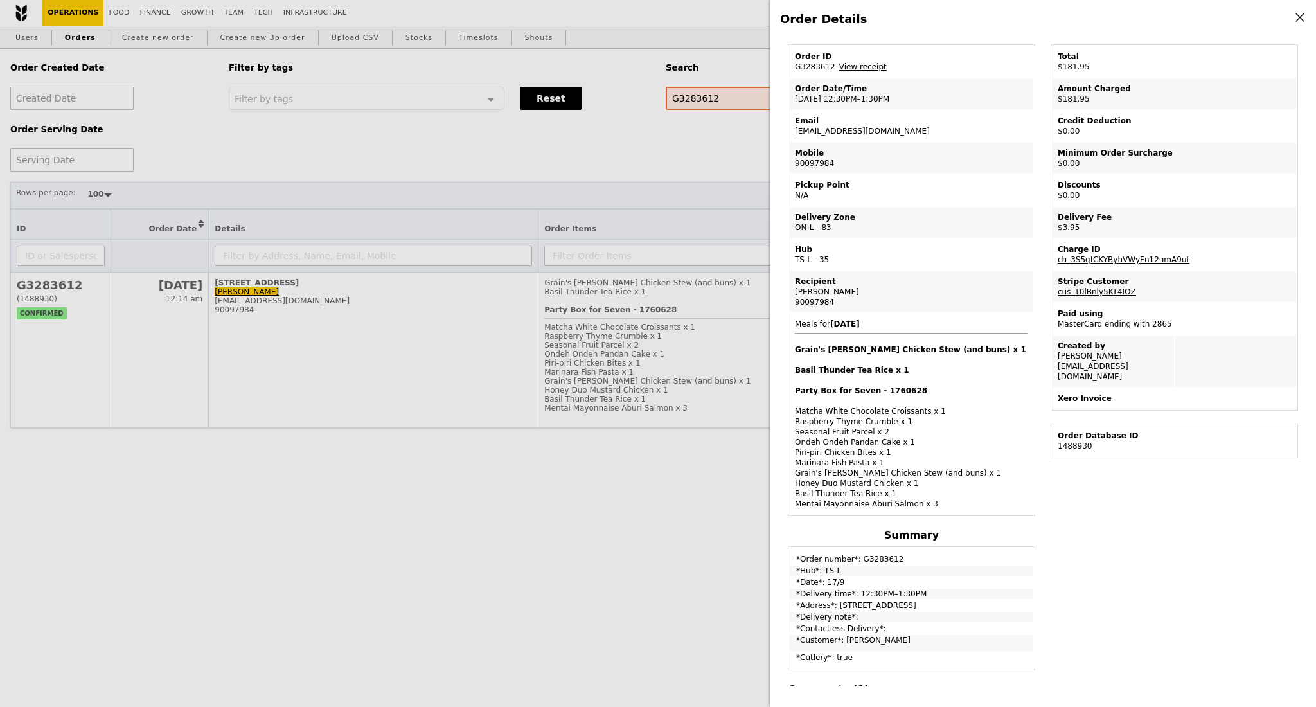
click at [853, 66] on link "View receipt" at bounding box center [863, 66] width 48 height 9
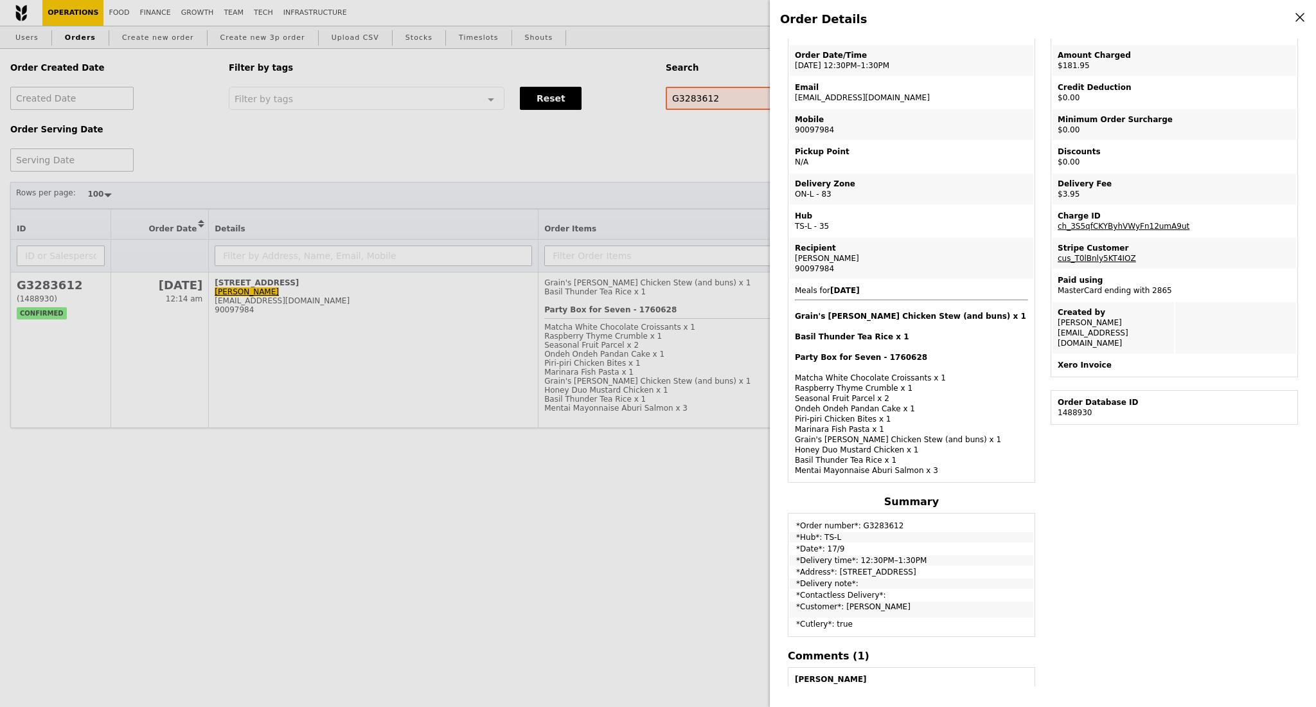
scroll to position [0, 0]
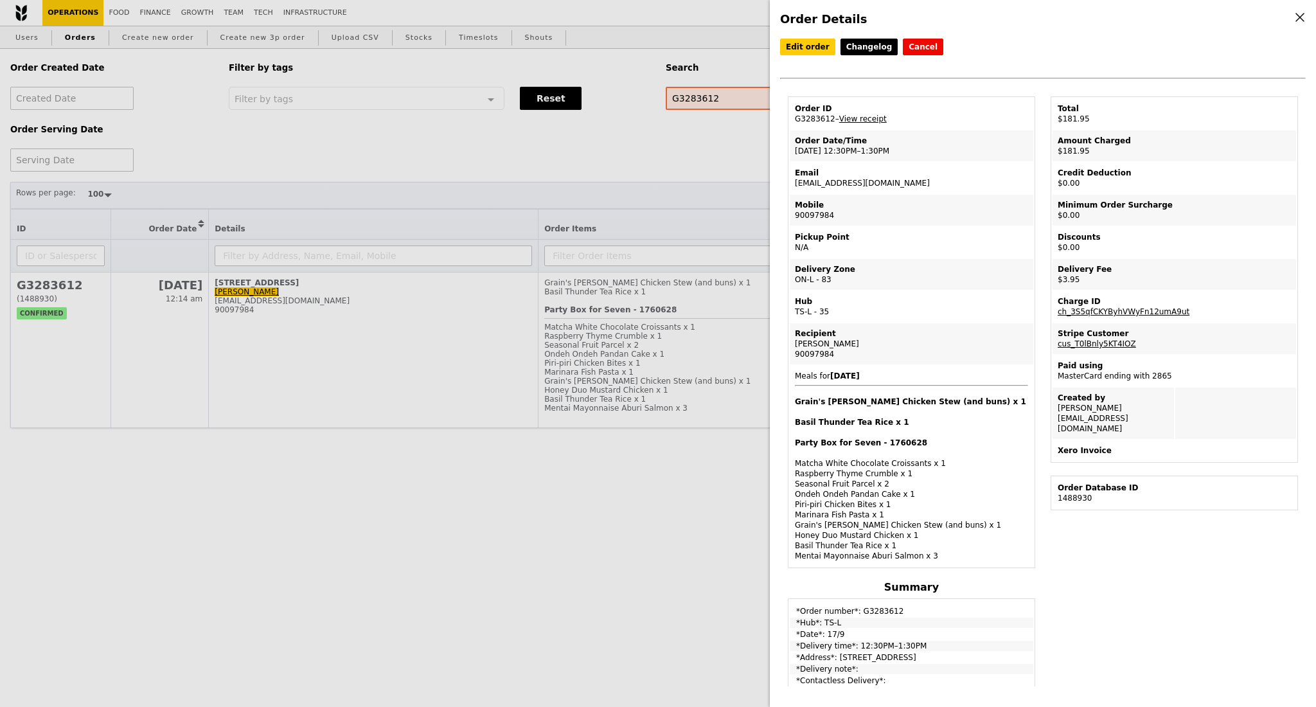
drag, startPoint x: 794, startPoint y: 152, endPoint x: 885, endPoint y: 156, distance: 90.7
click at [885, 156] on td "Order Date/Time 17/9 – 12:30PM–1:30PM" at bounding box center [910, 145] width 243 height 31
copy td "17/9 – 12:30PM–1:30PM"
click at [848, 349] on div "90097984" at bounding box center [911, 354] width 233 height 10
click at [796, 340] on div "Jonathan" at bounding box center [911, 344] width 233 height 10
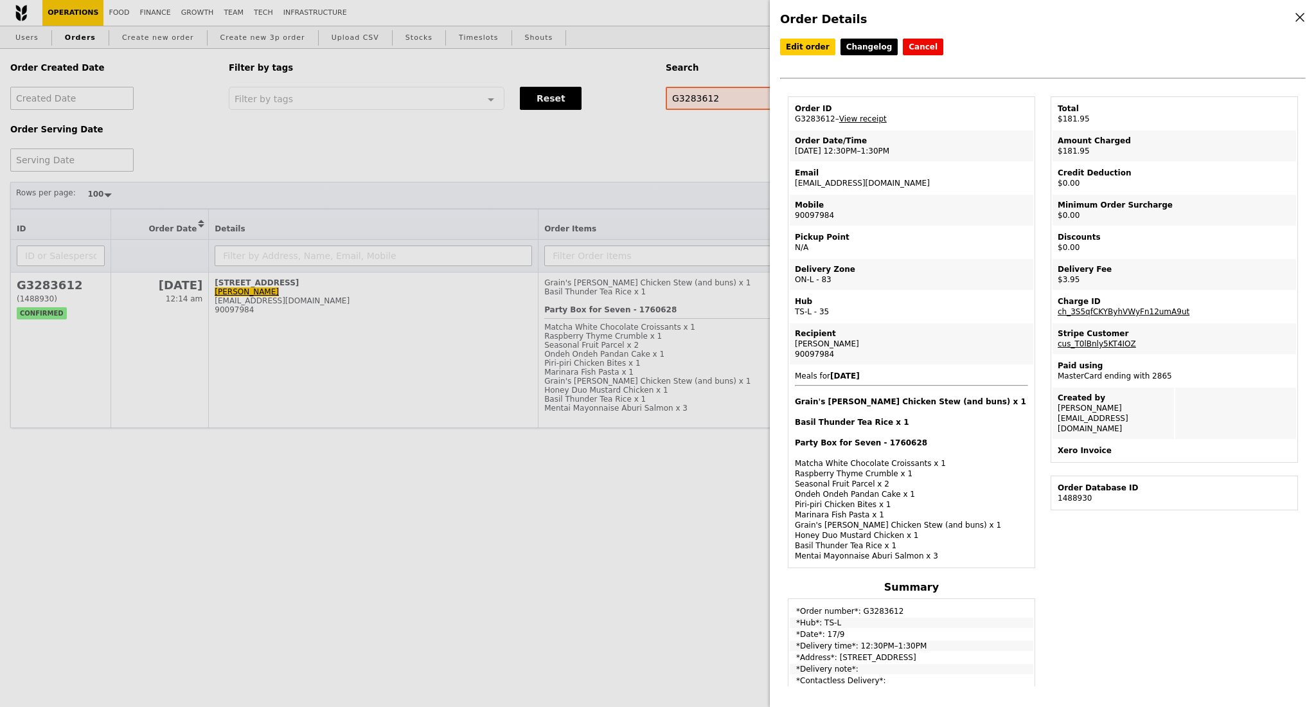
click at [796, 340] on div "Jonathan" at bounding box center [911, 344] width 233 height 10
click at [975, 478] on div "Party Box for Seven - 1760628 Matcha White Chocolate Croissants x 1 Raspberry T…" at bounding box center [911, 498] width 233 height 123
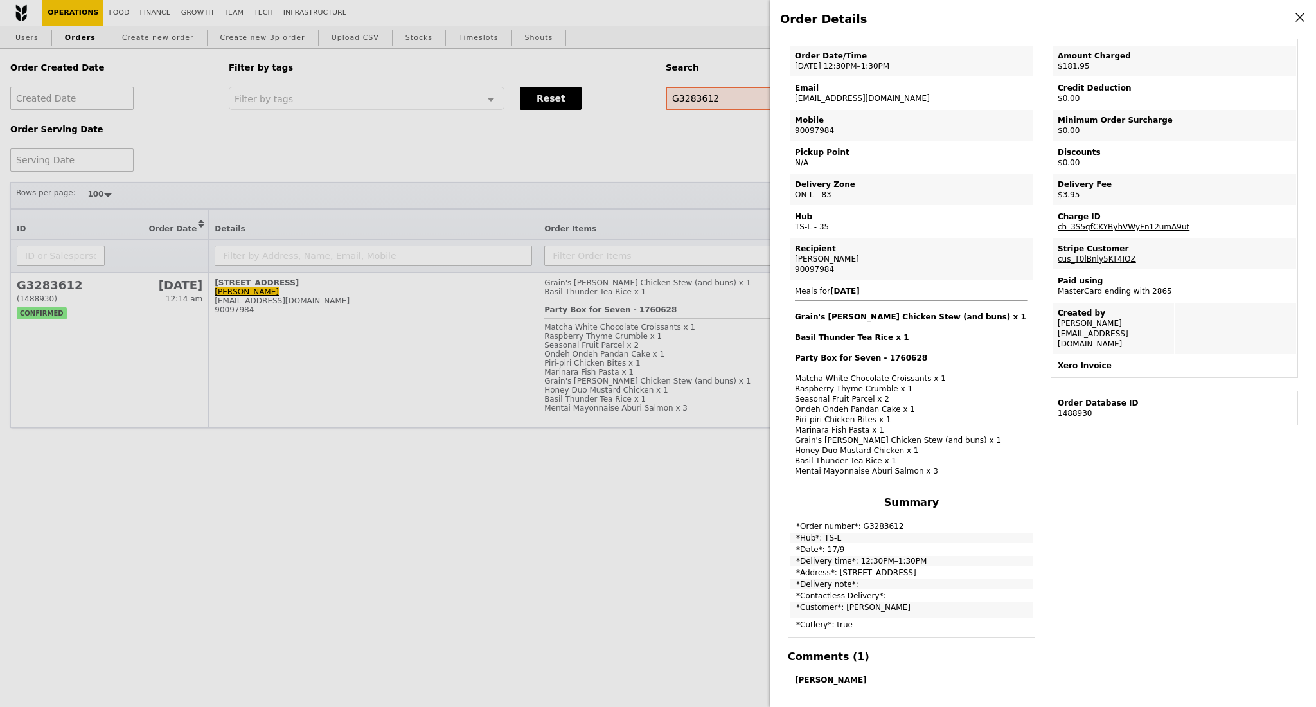
scroll to position [85, 0]
drag, startPoint x: 795, startPoint y: 555, endPoint x: 956, endPoint y: 566, distance: 161.0
click at [956, 566] on tbody "*Order number*: G3283612 *Hub*: TS-L *Date*: 17/9 *Delivery time*: 12:30PM–1:30…" at bounding box center [910, 575] width 243 height 120
copy tbody "*Delivery time*: 12:30PM–1:30PM *Address*: 28 College Avenue West, #01-01"
click at [437, 485] on div "Order Details Edit order Changelog Cancel Order ID G3283612 – View receipt Orde…" at bounding box center [658, 353] width 1316 height 707
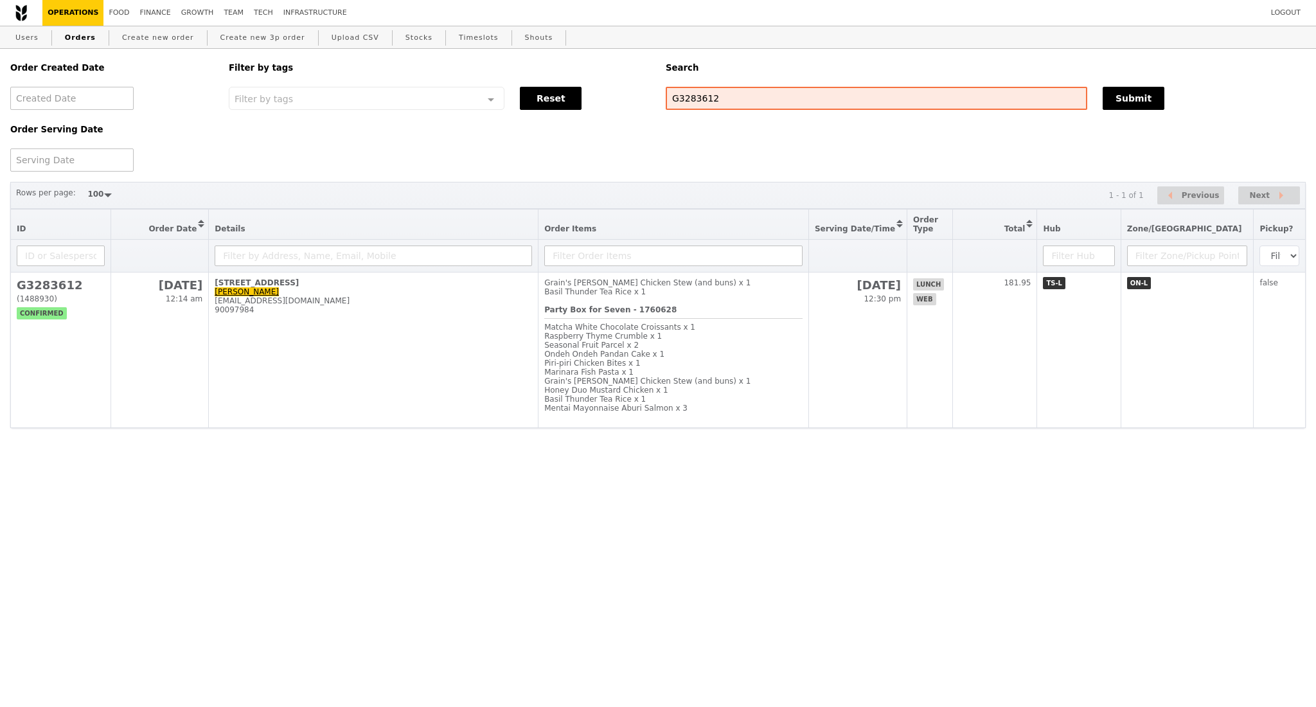
scroll to position [139, 0]
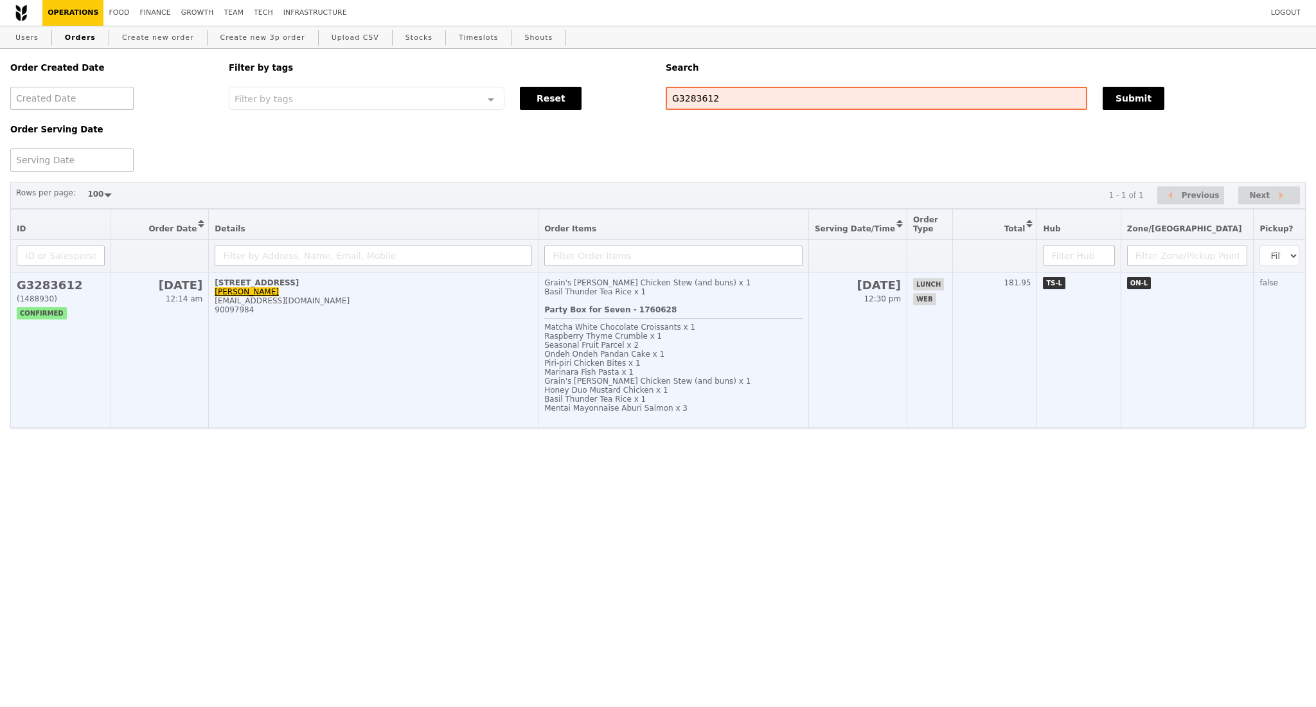
click at [511, 341] on td "28 College Avenue West, #01-01 Jonathan waiting.for.rocket@gmail.com 90097984" at bounding box center [374, 349] width 330 height 155
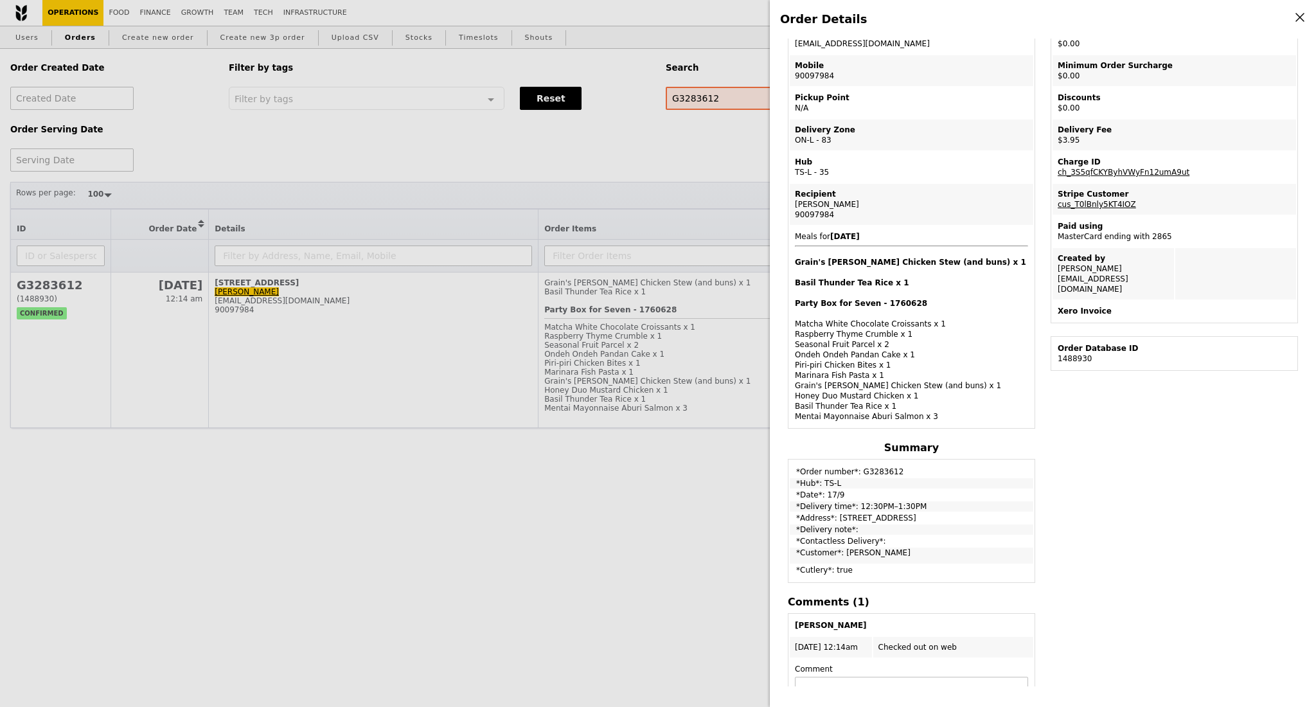
scroll to position [85, 0]
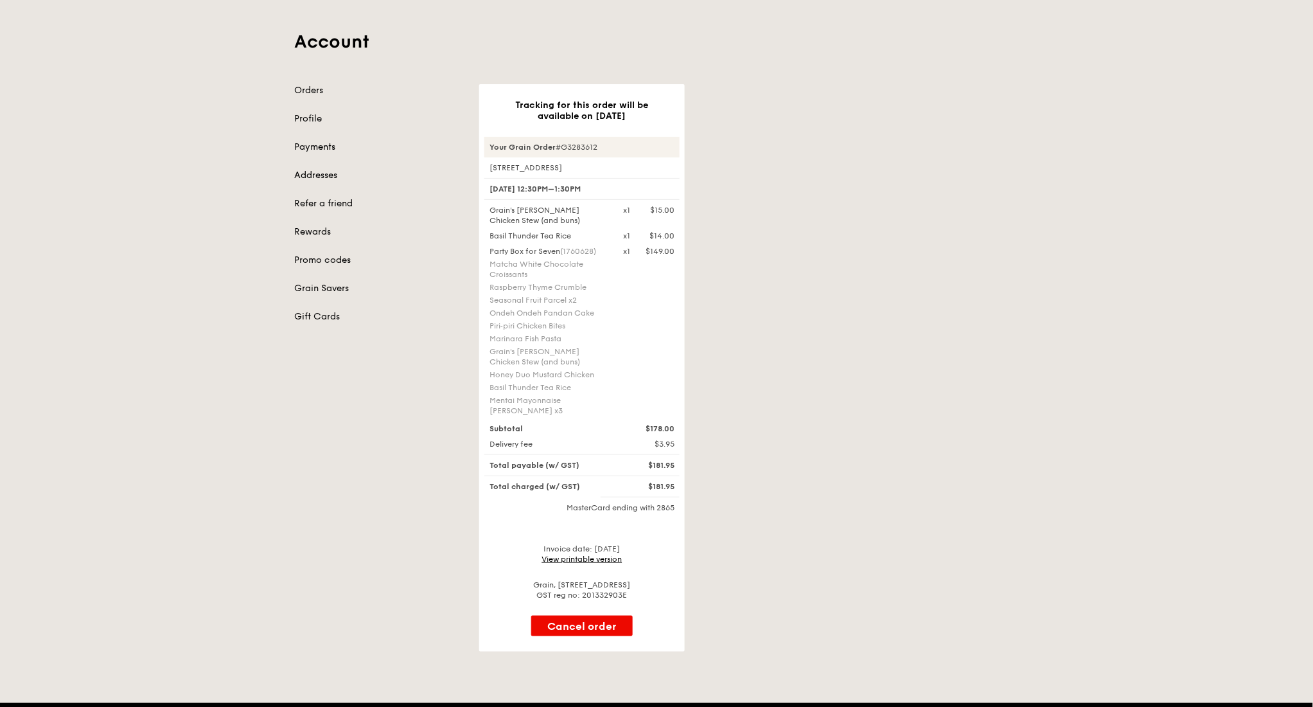
scroll to position [85, 0]
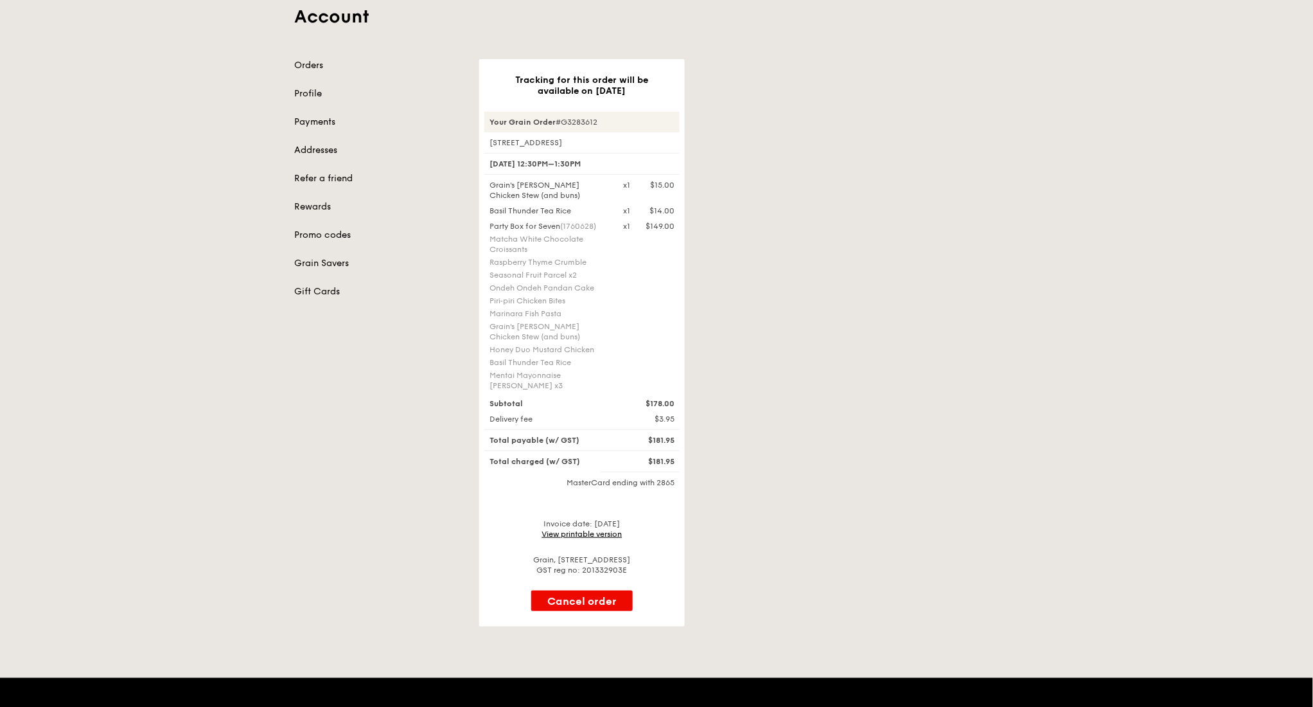
click at [586, 534] on link "View printable version" at bounding box center [582, 533] width 80 height 9
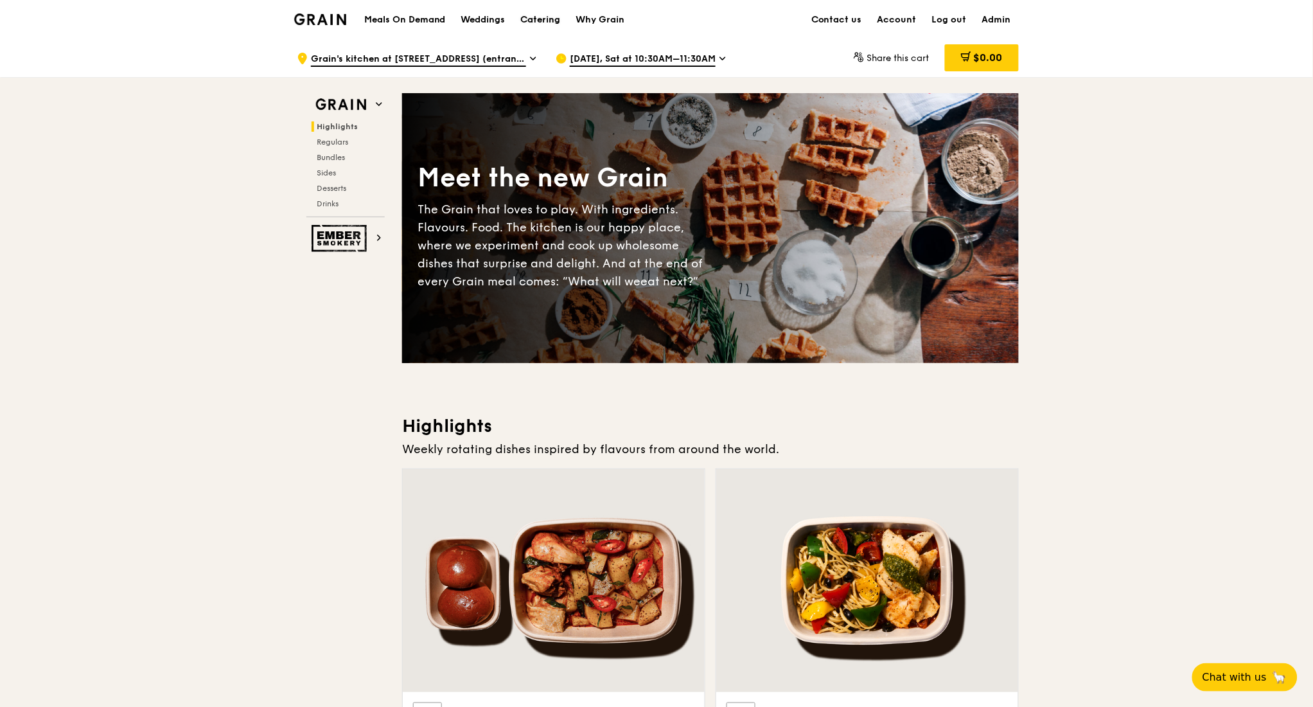
click at [537, 21] on div "Catering" at bounding box center [541, 20] width 40 height 39
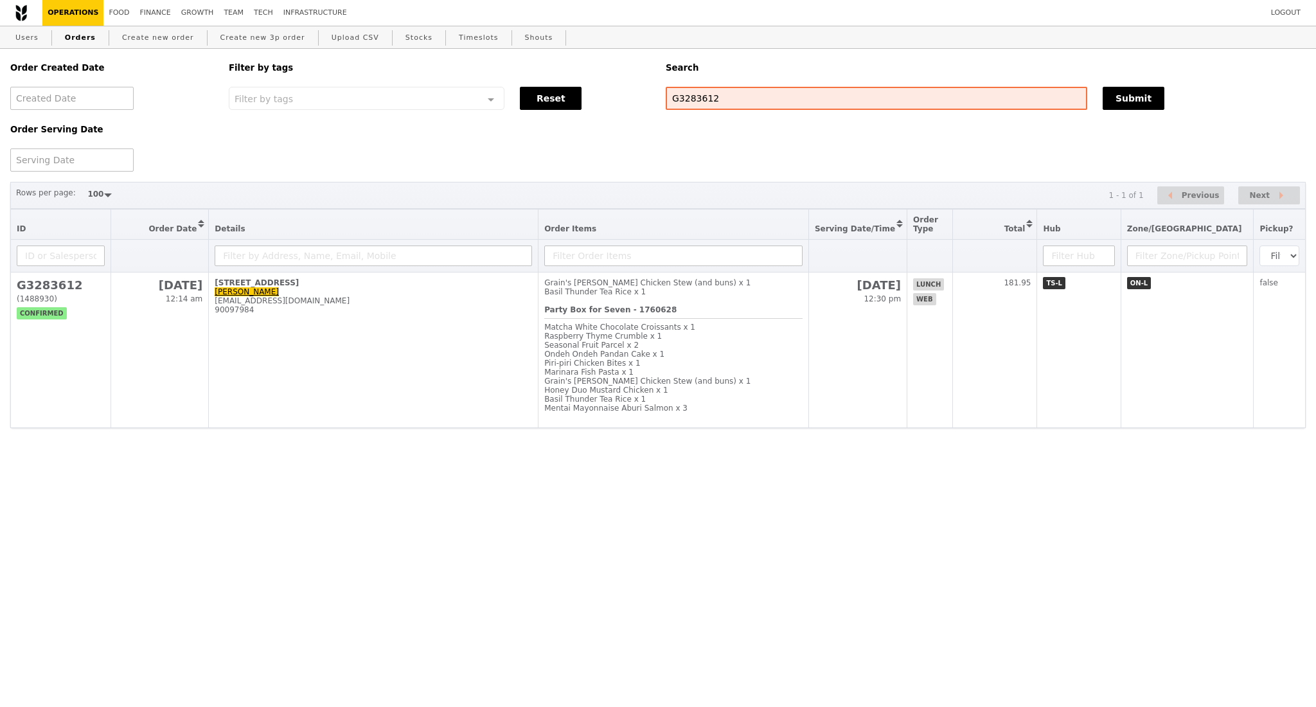
select select "100"
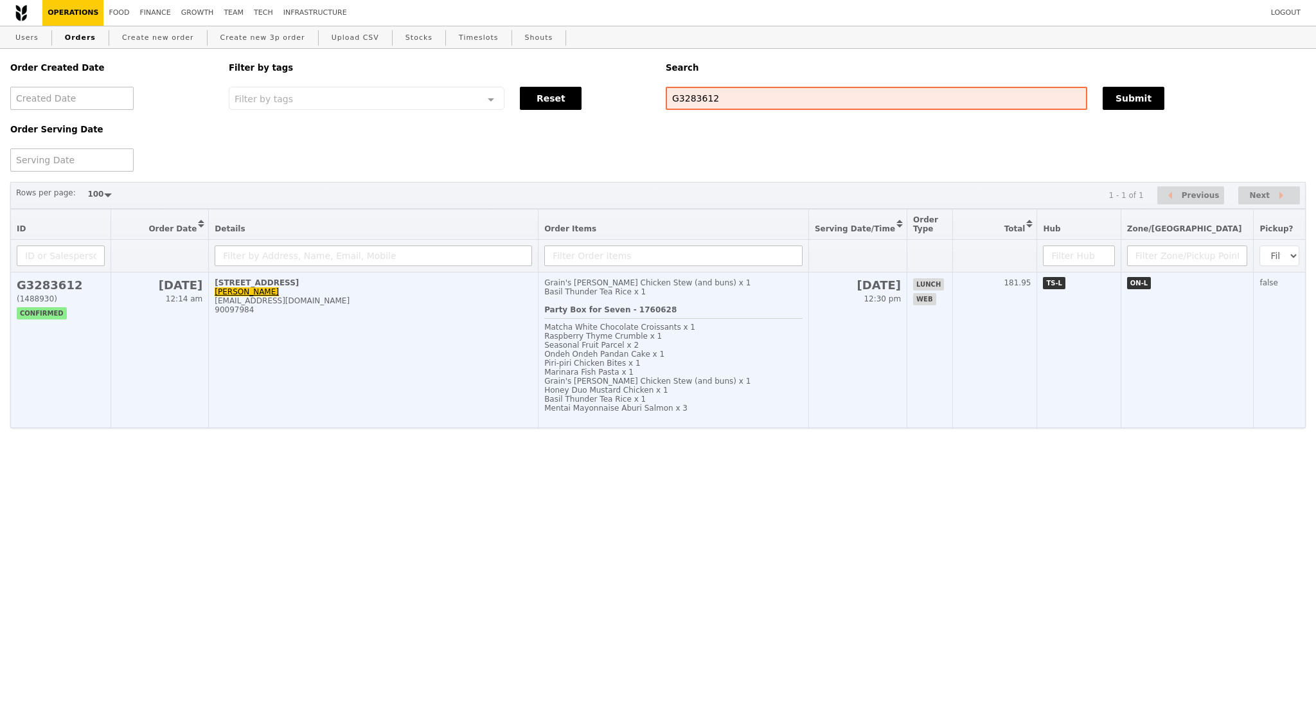
click at [360, 354] on td "[STREET_ADDRESS] [PERSON_NAME] [EMAIL_ADDRESS][DOMAIN_NAME] 90097984" at bounding box center [374, 349] width 330 height 155
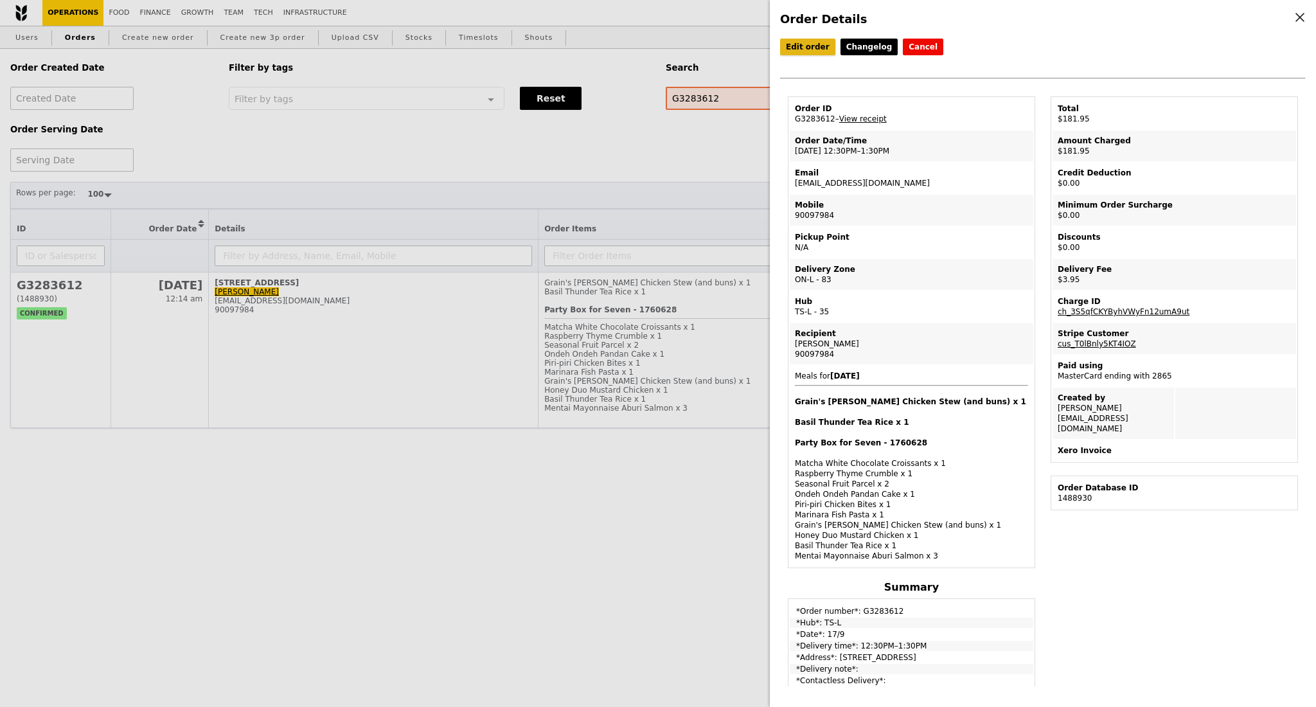
click at [804, 49] on link "Edit order" at bounding box center [807, 47] width 55 height 17
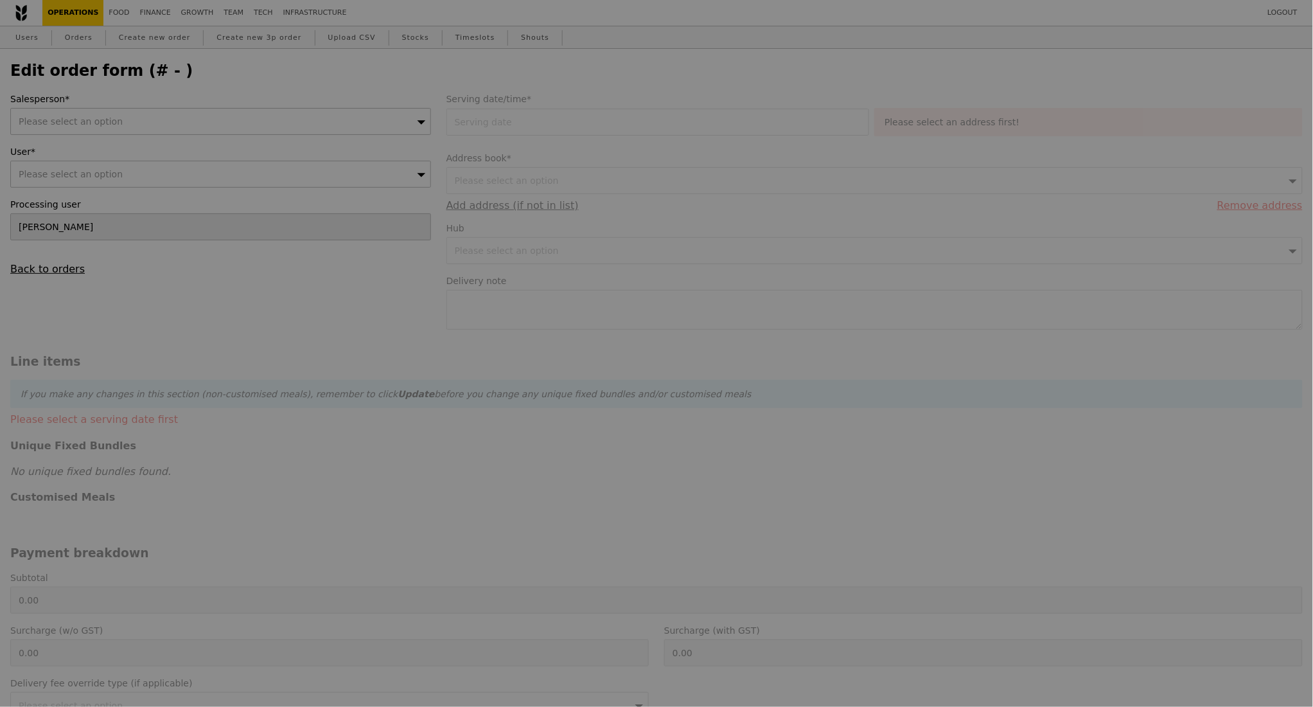
type input "17 Sep 2025"
type input "178.00"
type input "2.71"
type input "2.95"
type input "180.95"
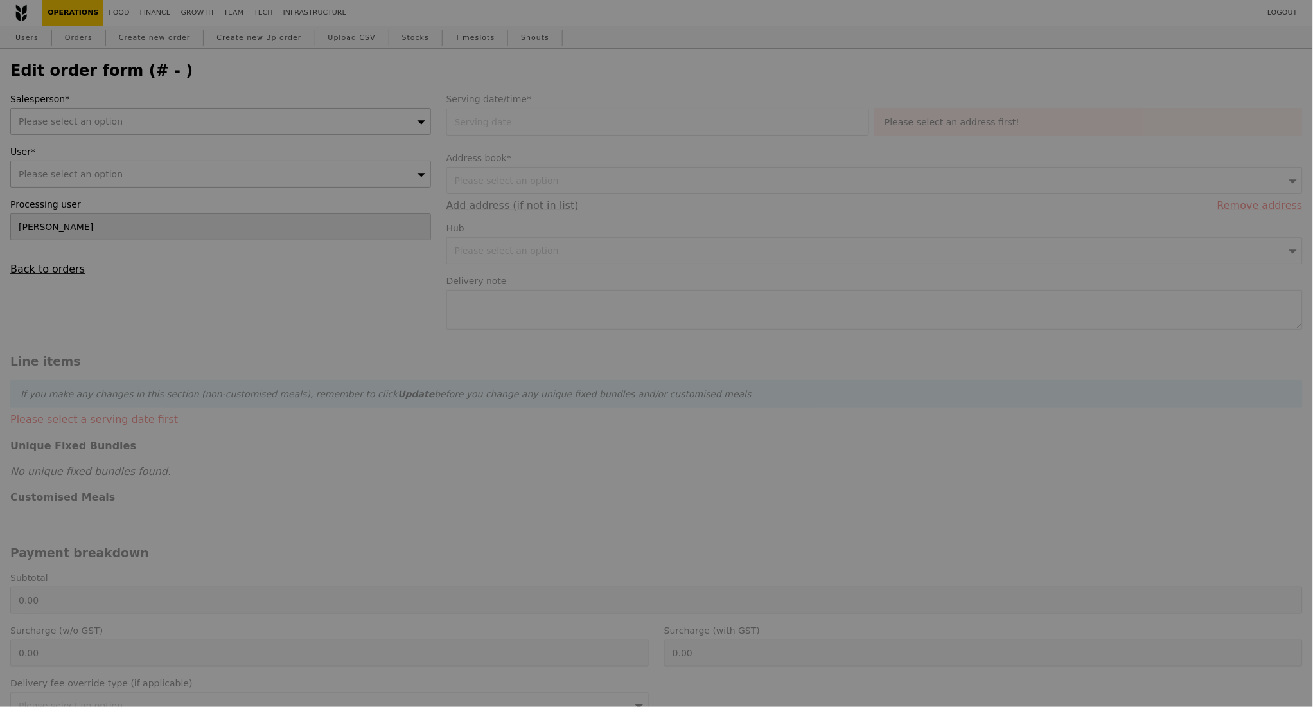
type input "Loading..."
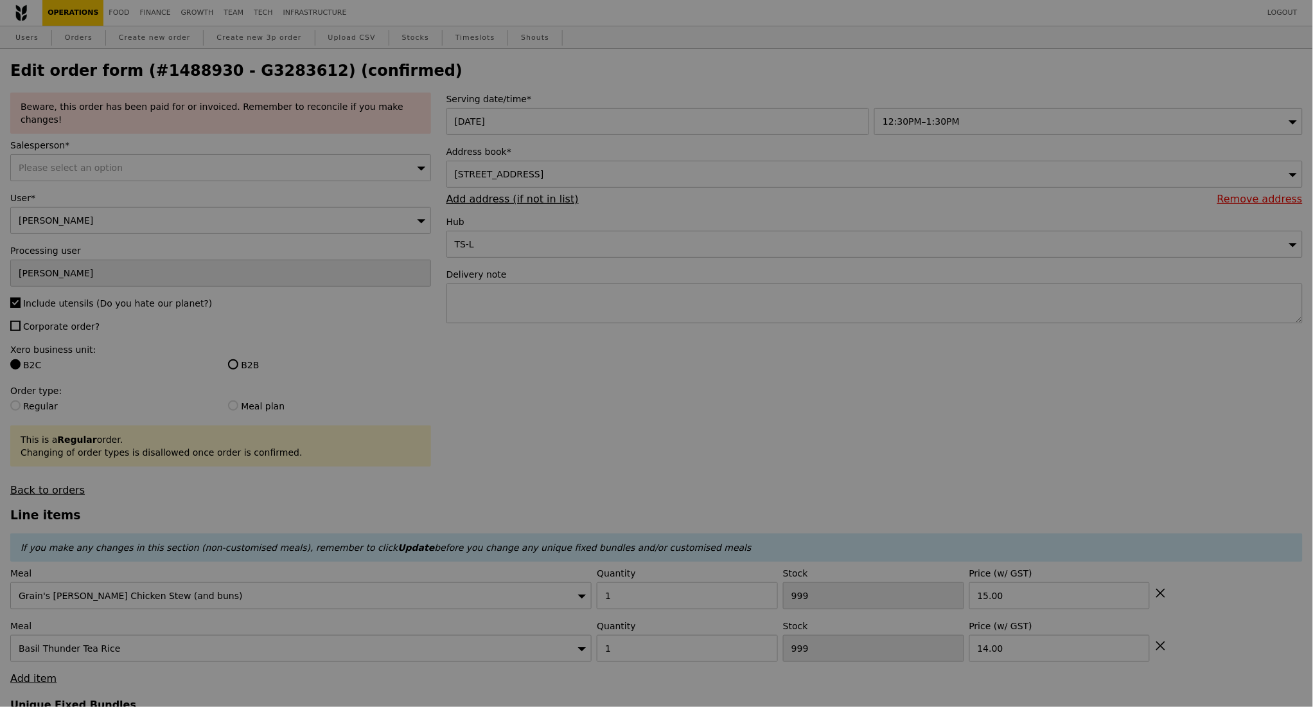
type input "497"
type input "488"
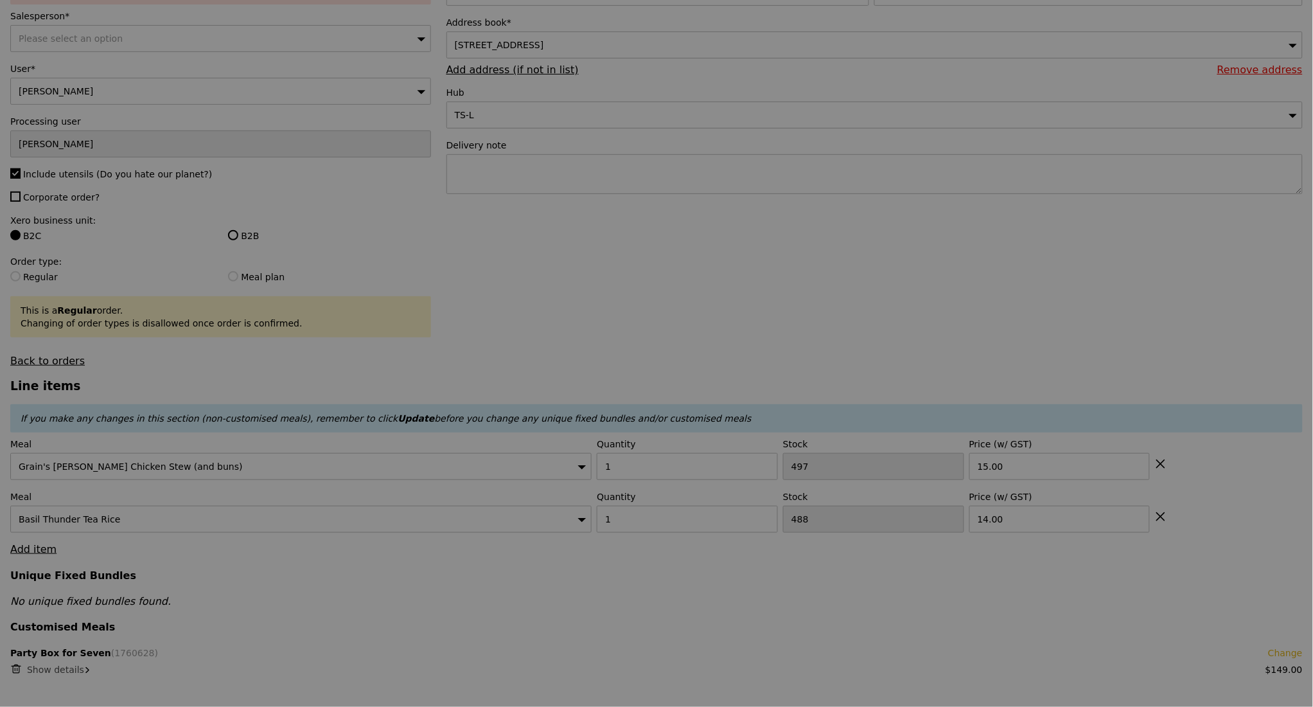
scroll to position [171, 0]
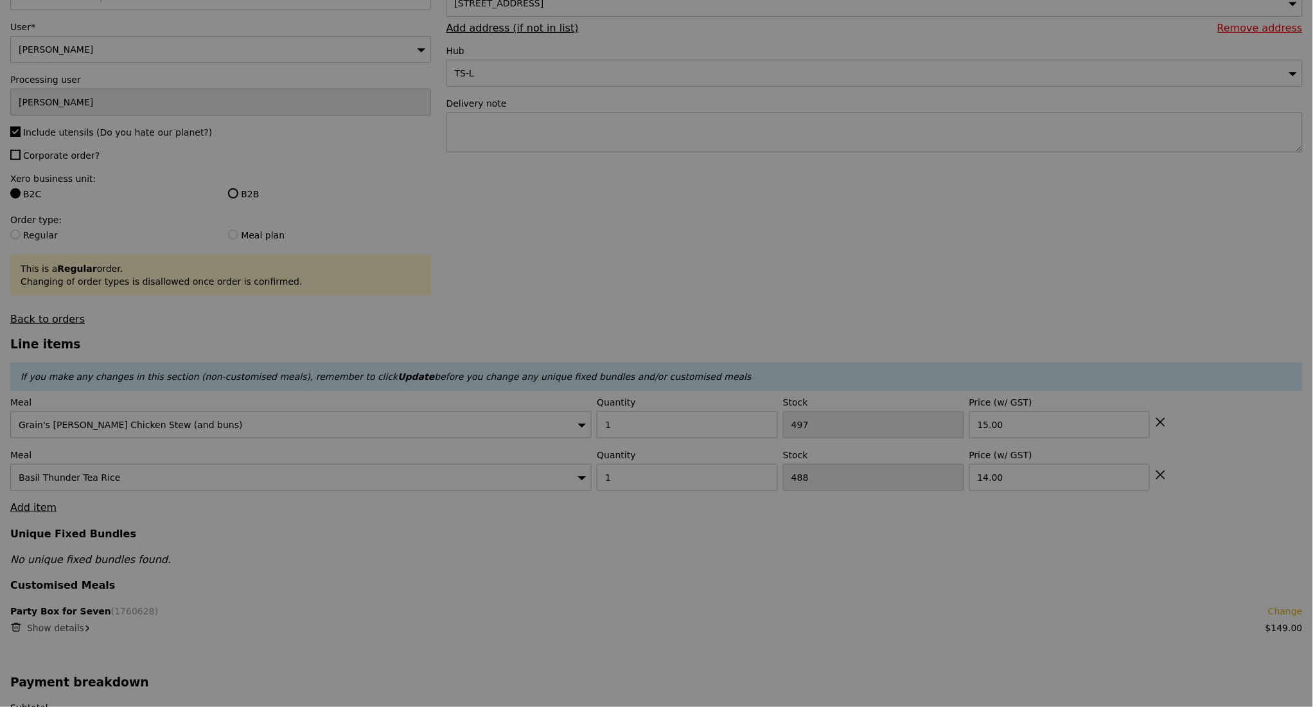
type input "Update"
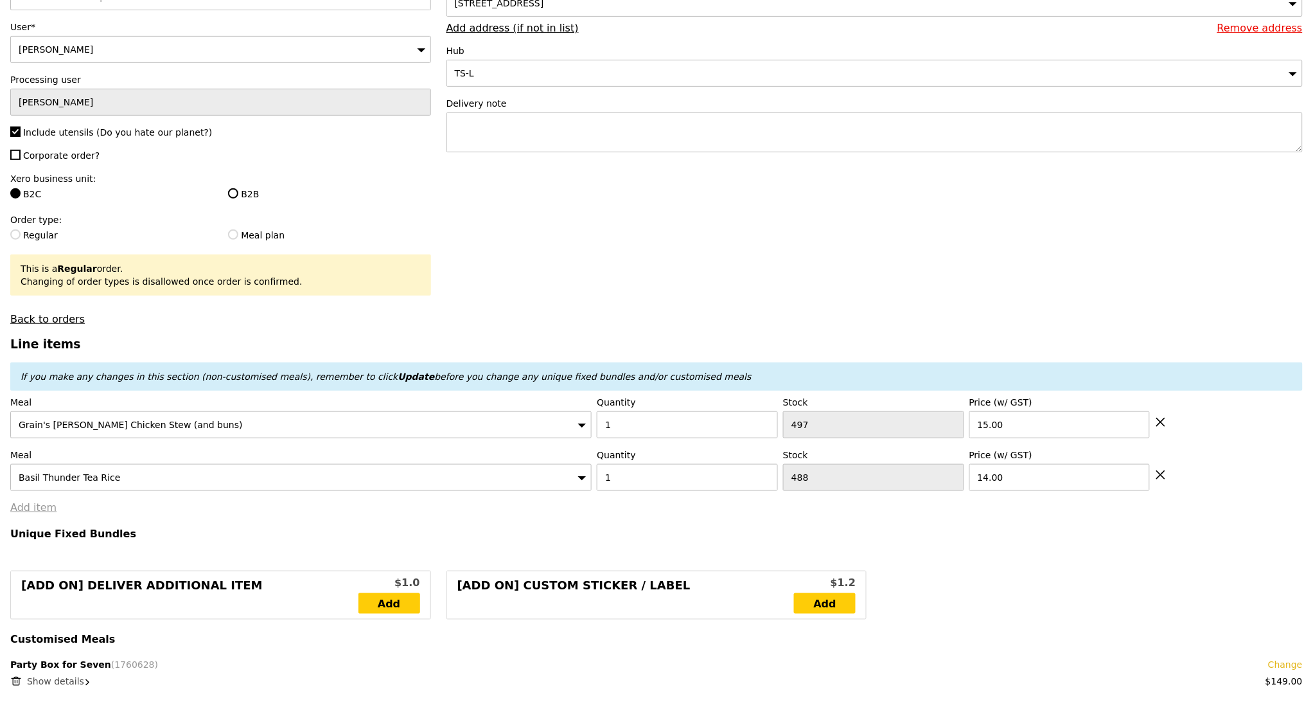
click at [42, 505] on link "Add item" at bounding box center [33, 507] width 46 height 12
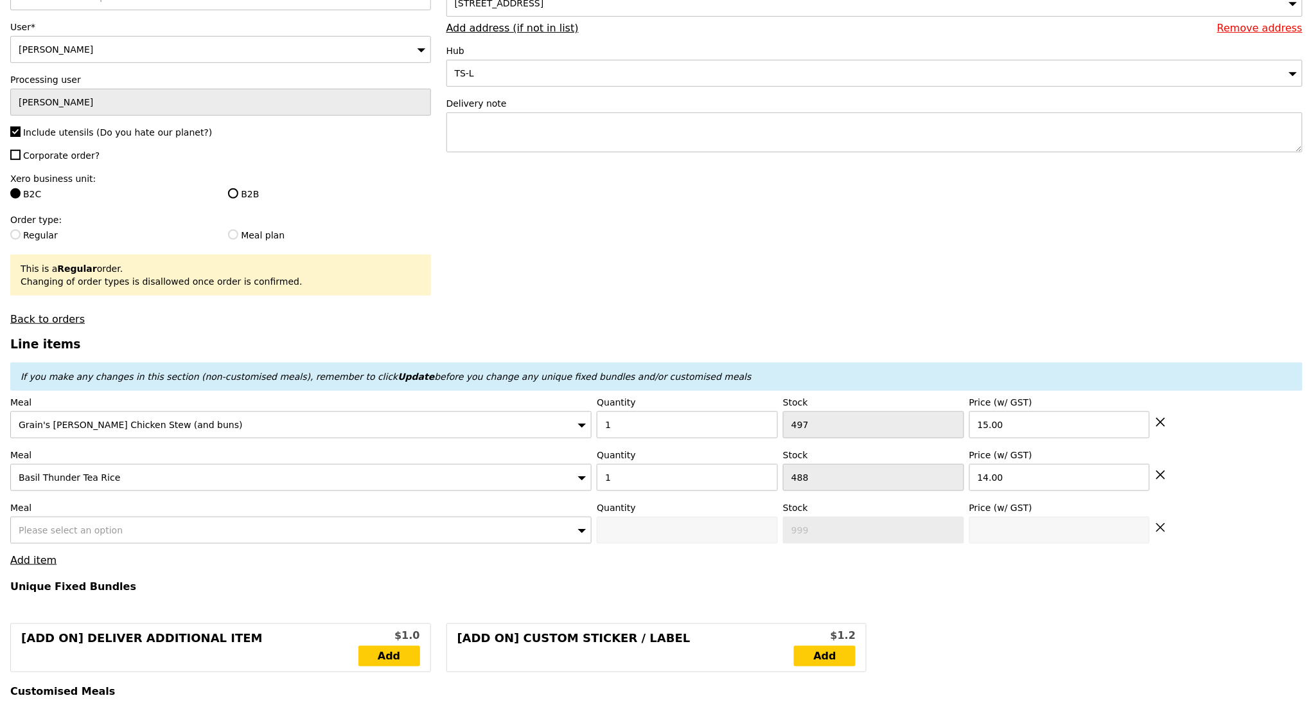
click at [107, 528] on span "Please select an option" at bounding box center [71, 530] width 104 height 10
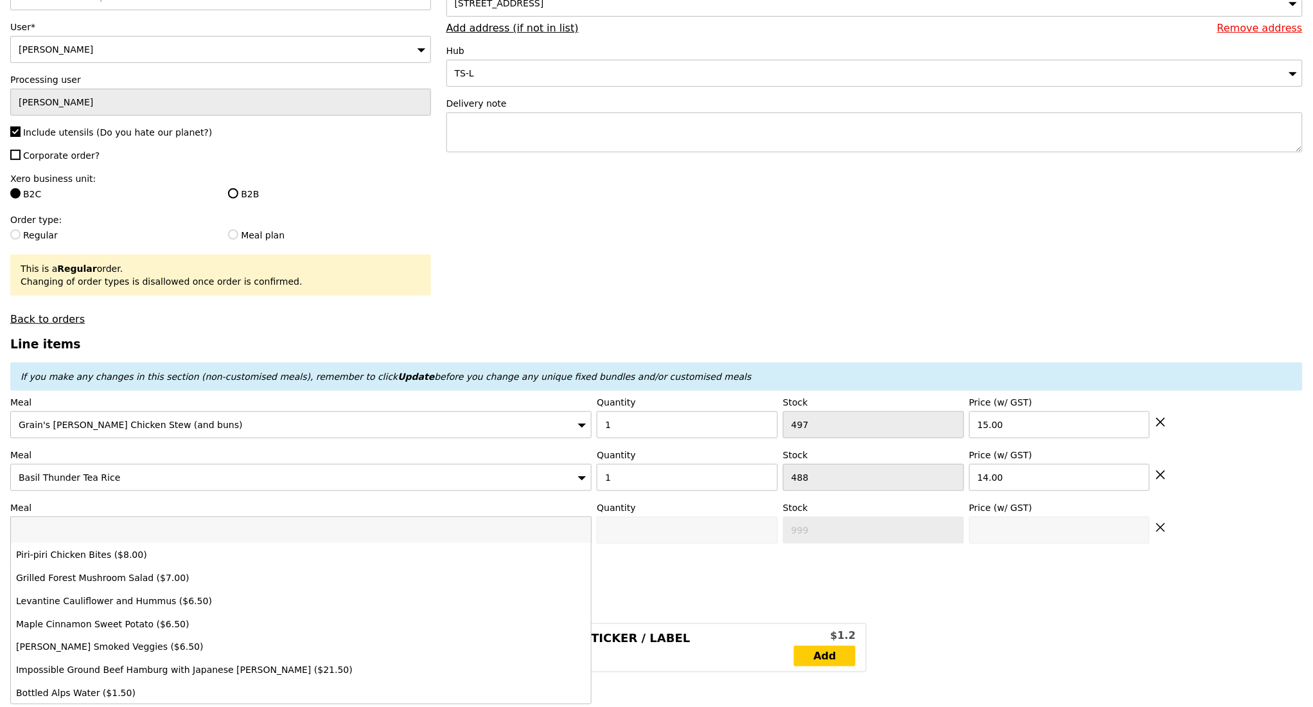
type input "Mentai Mayo Aburi Salmon"
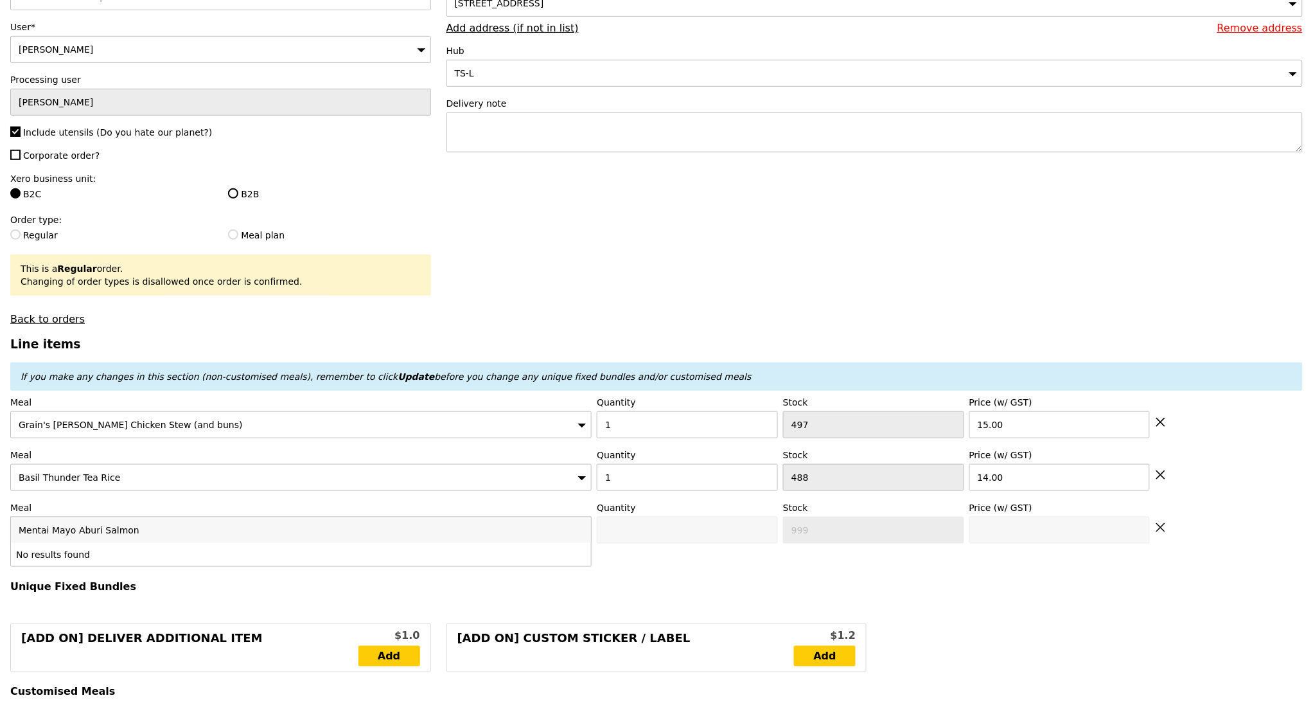
drag, startPoint x: 49, startPoint y: 528, endPoint x: 3, endPoint y: 526, distance: 46.3
click at [131, 533] on div "Please select an option" at bounding box center [300, 529] width 581 height 27
click at [150, 528] on input "Mentai Mayo Aburi Salmon" at bounding box center [301, 530] width 580 height 26
drag, startPoint x: 75, startPoint y: 523, endPoint x: 3, endPoint y: 526, distance: 72.7
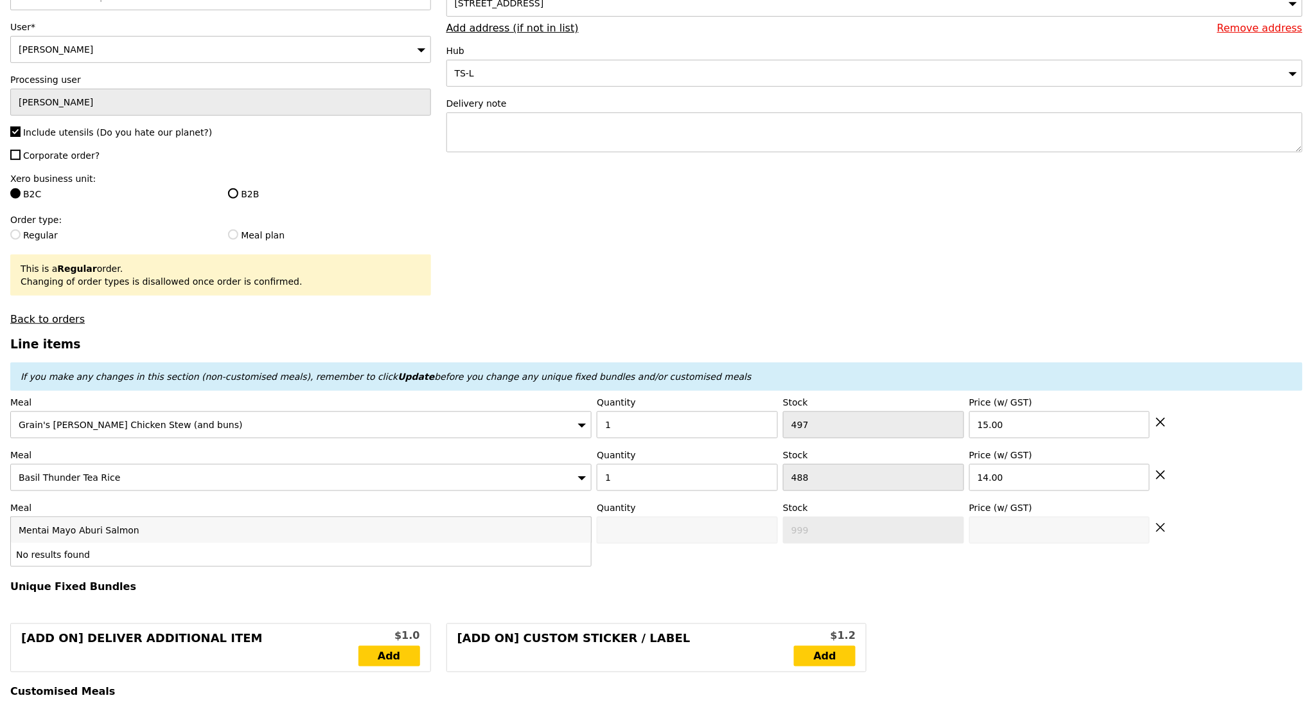
click at [132, 528] on div "Please select an option" at bounding box center [300, 529] width 581 height 27
drag, startPoint x: 141, startPoint y: 534, endPoint x: 0, endPoint y: 543, distance: 141.0
click at [142, 528] on div "Please select an option" at bounding box center [300, 529] width 581 height 27
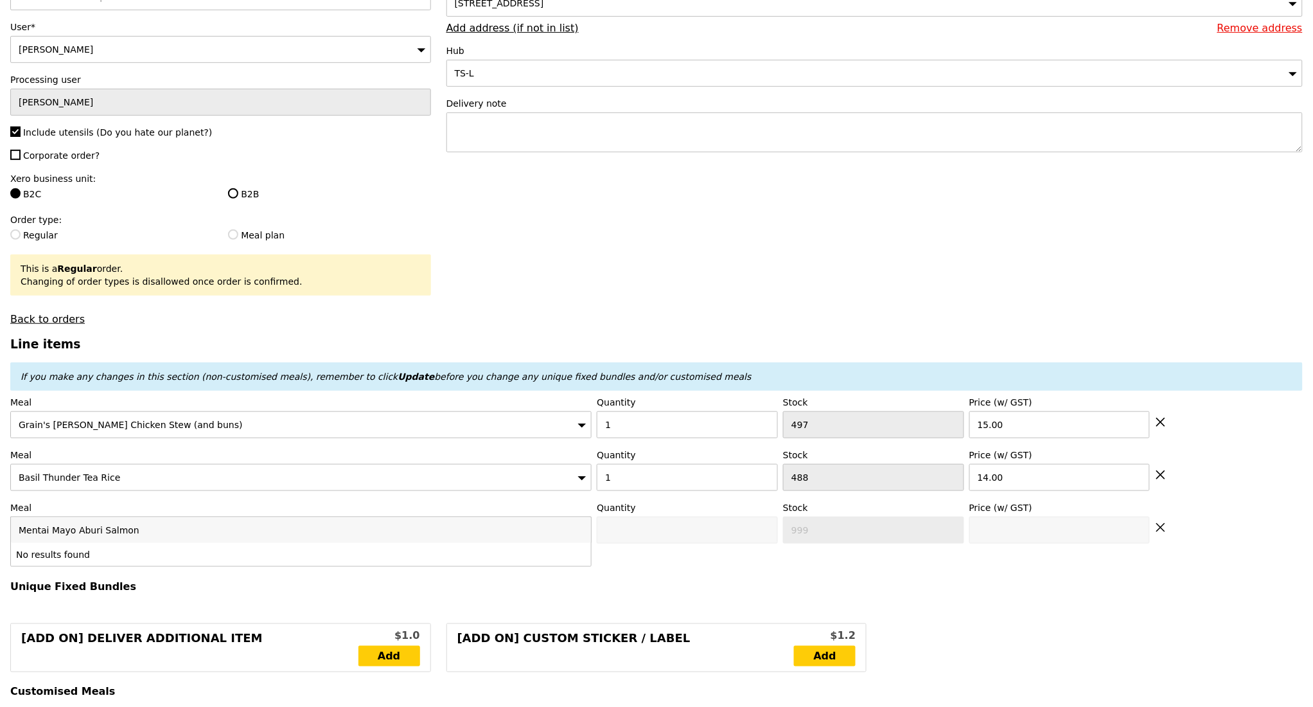
type input "Mentai Mayo Aburi SalmonMentai Mayonnaise Aburi Salmon"
drag, startPoint x: 263, startPoint y: 520, endPoint x: 4, endPoint y: 529, distance: 259.7
click at [31, 525] on span "Please select an option" at bounding box center [71, 530] width 104 height 10
click at [580, 523] on input "Mentai Mayo Aburi SalmonMentai Mayonnaise Aburi Salmon" at bounding box center [301, 530] width 580 height 26
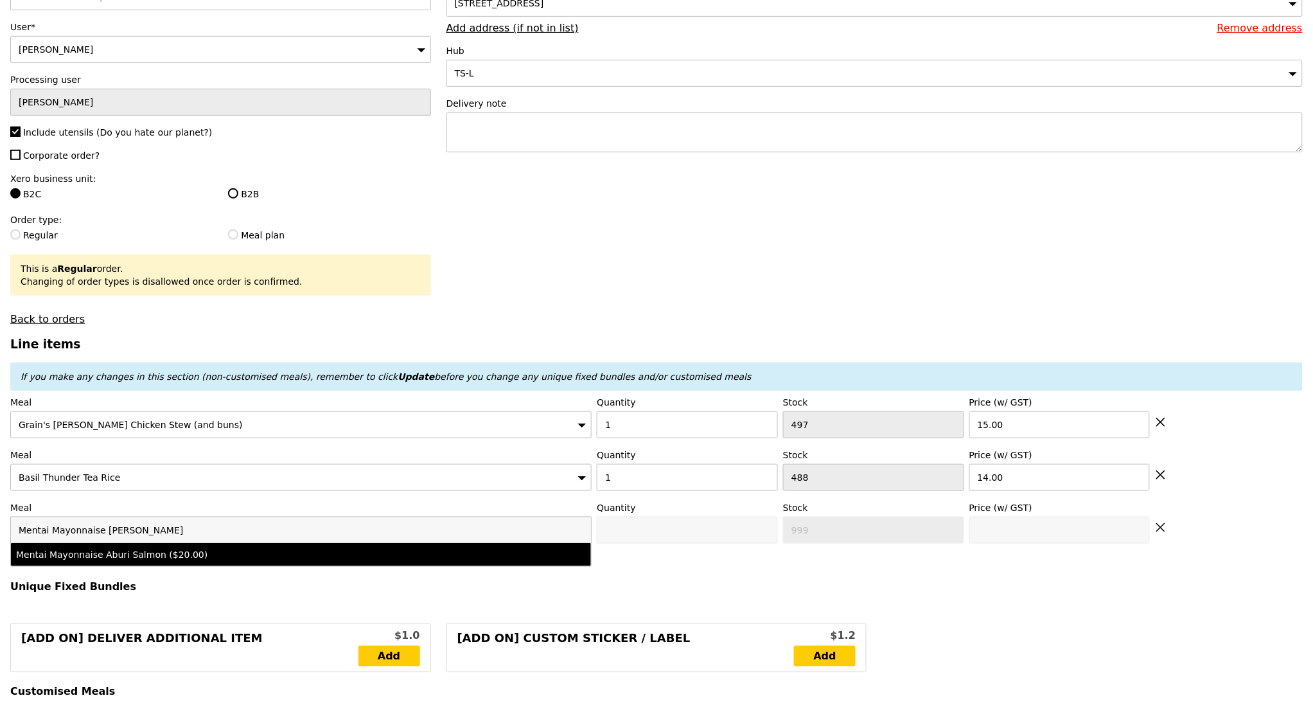
type input "Mentai Mayonnaise Aburi Salmon"
click at [220, 548] on div "Mentai Mayonnaise Aburi Salmon ($20.00)" at bounding box center [230, 554] width 428 height 13
type input "0"
type input "491"
type input "20.0"
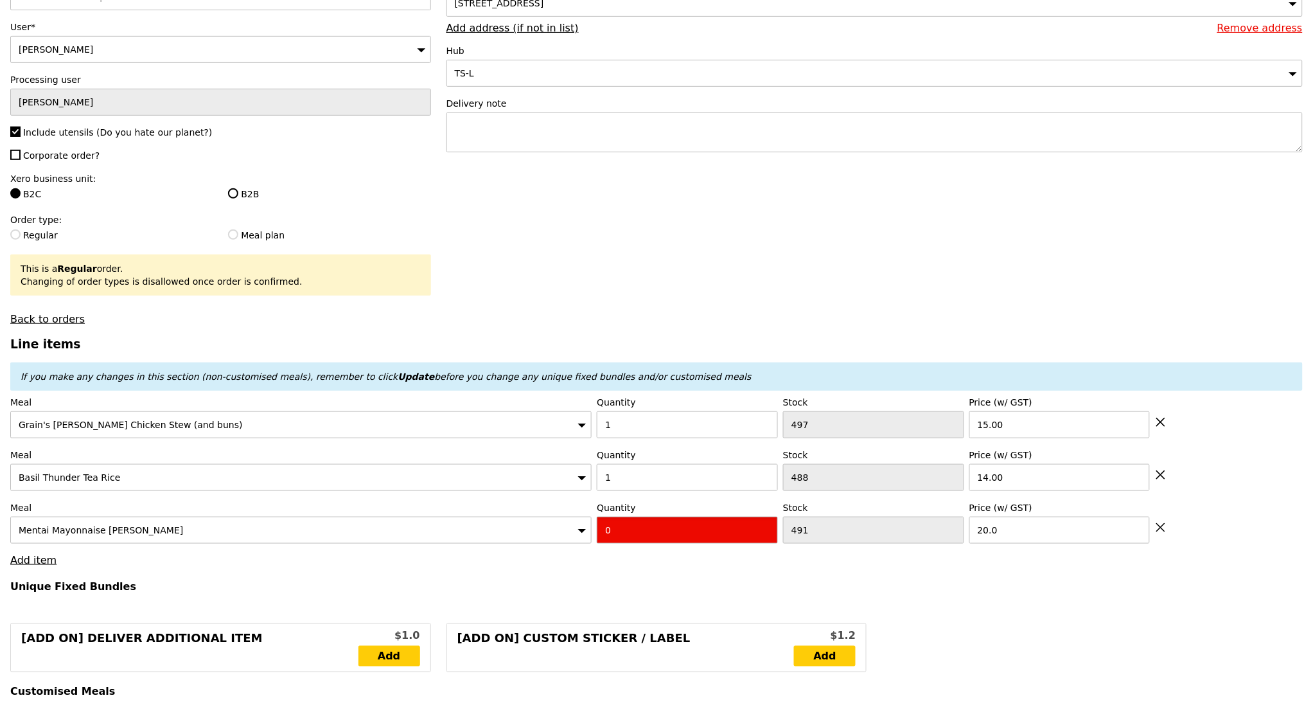
click at [680, 524] on input "0" at bounding box center [687, 529] width 181 height 27
type input "1"
type input "Loading..."
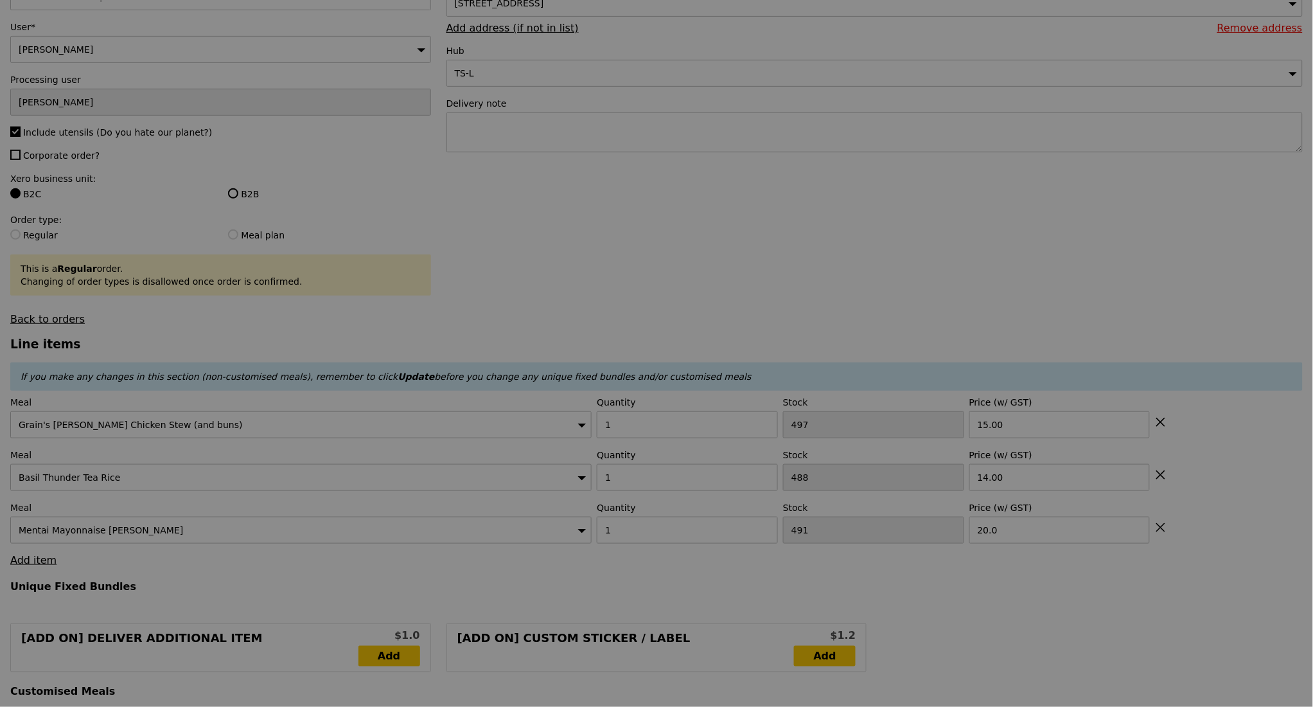
type input "0.00"
type input "12.06"
type input "13.15"
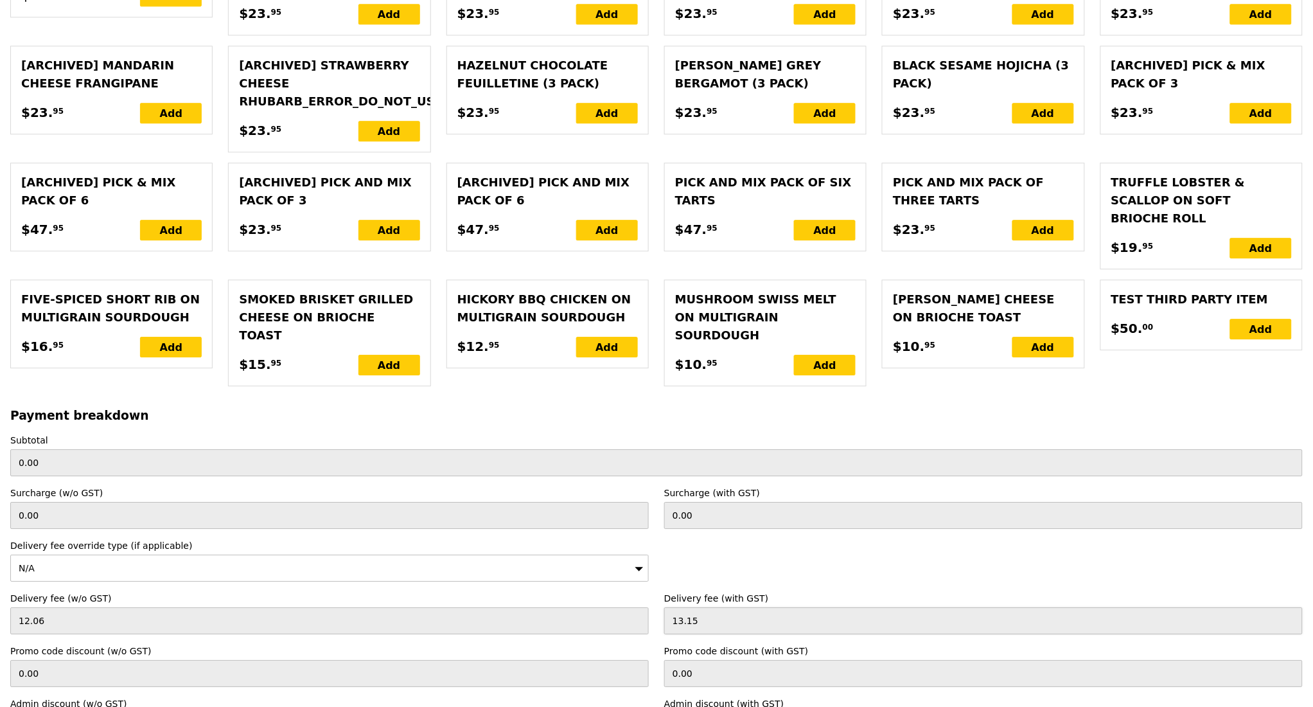
scroll to position [2850, 0]
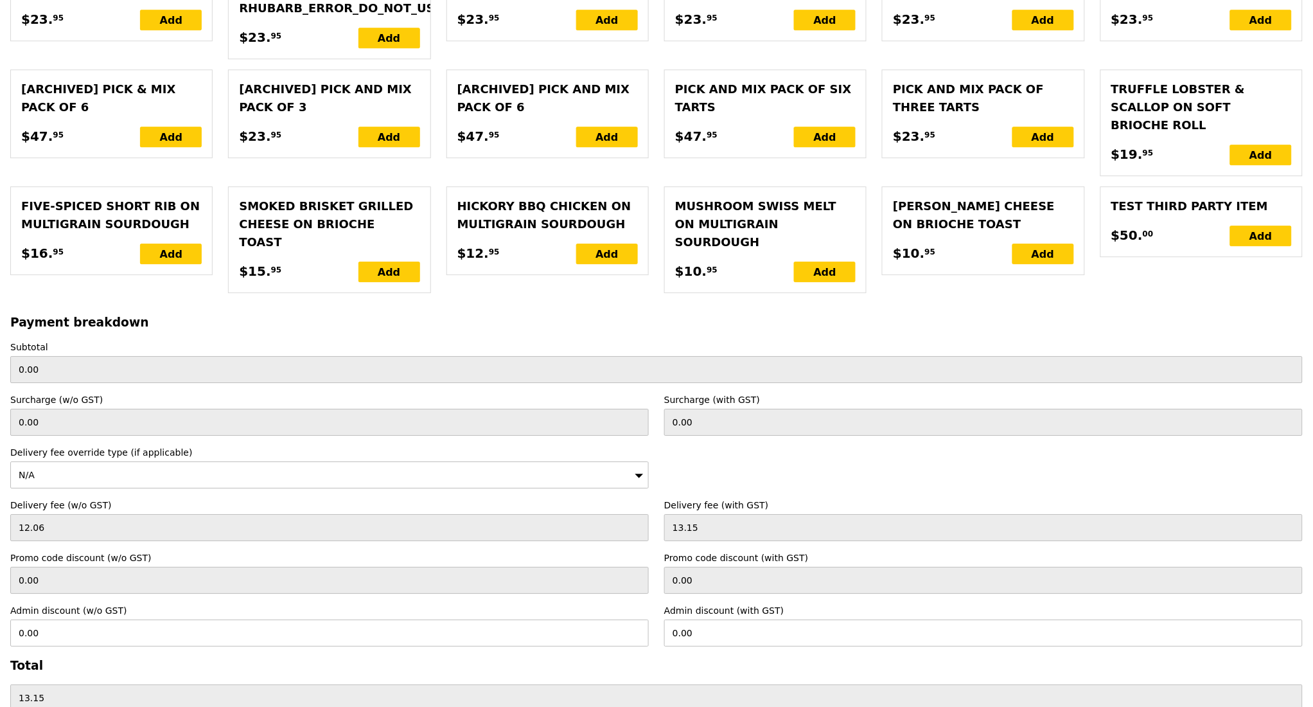
type input "Loading..."
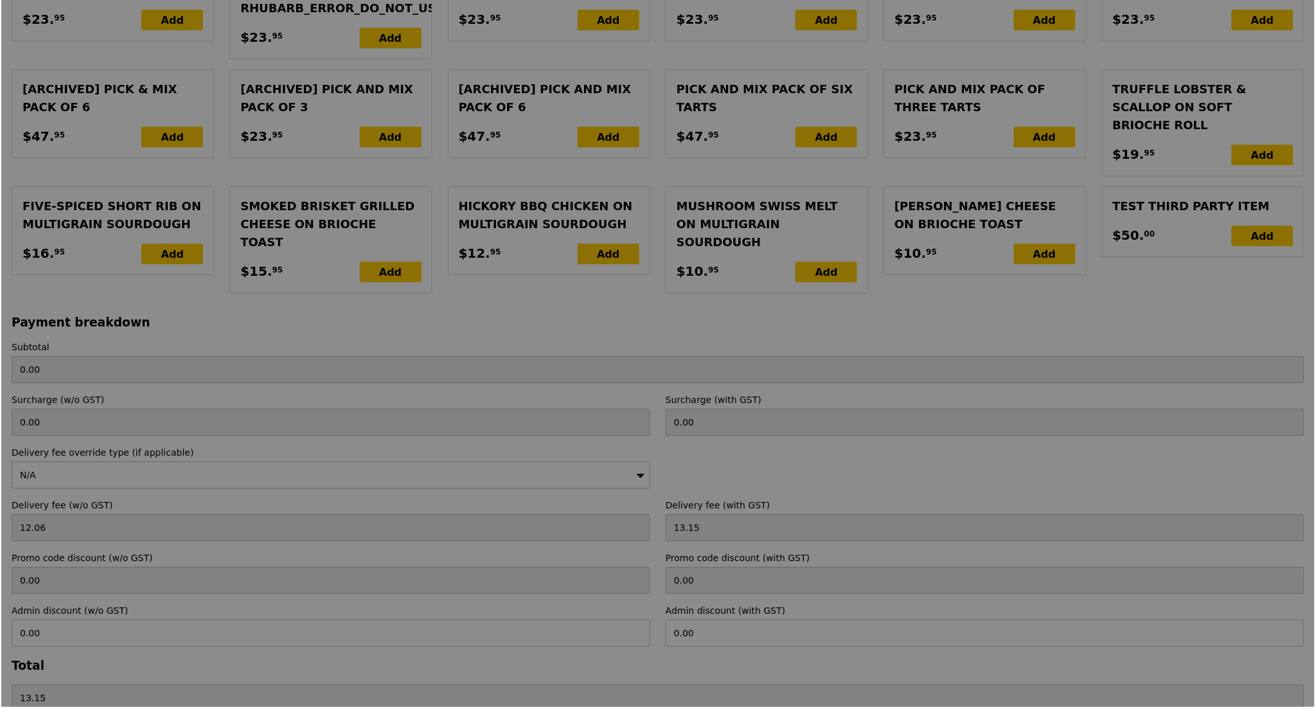
scroll to position [0, 0]
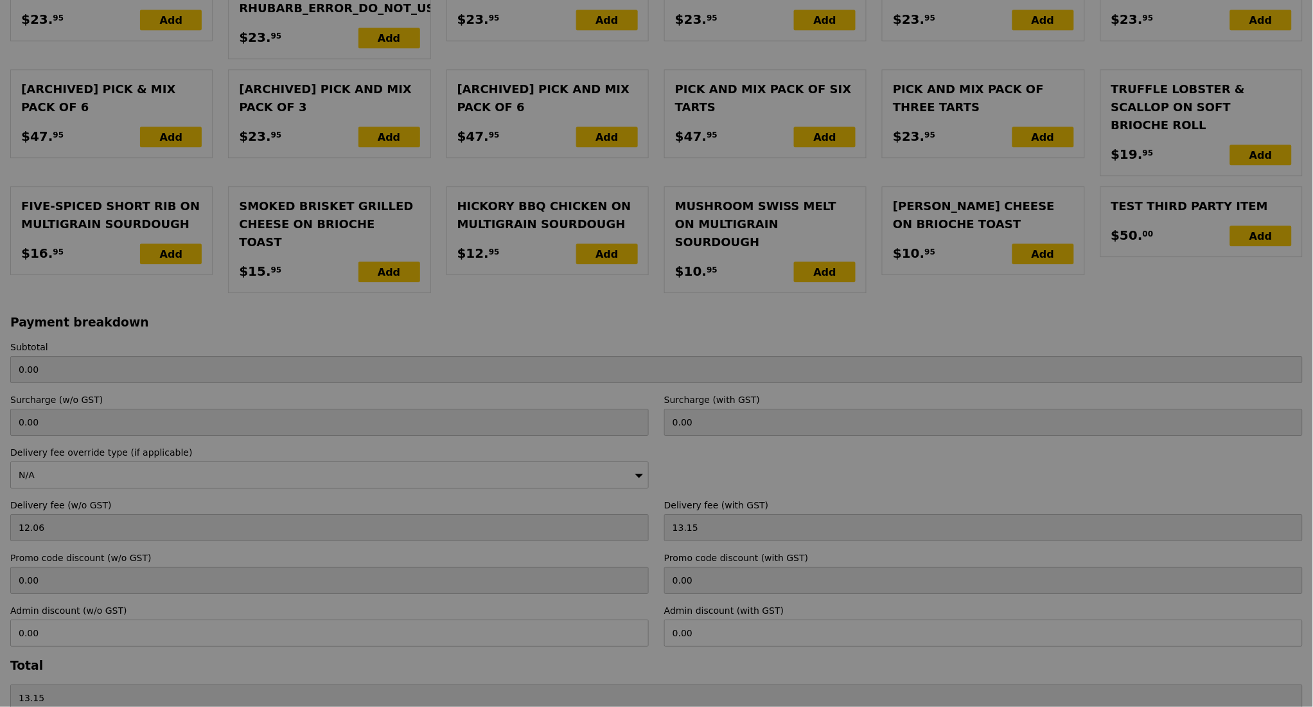
type input "198.00"
type input "2.71"
type input "2.95"
type input "200.95"
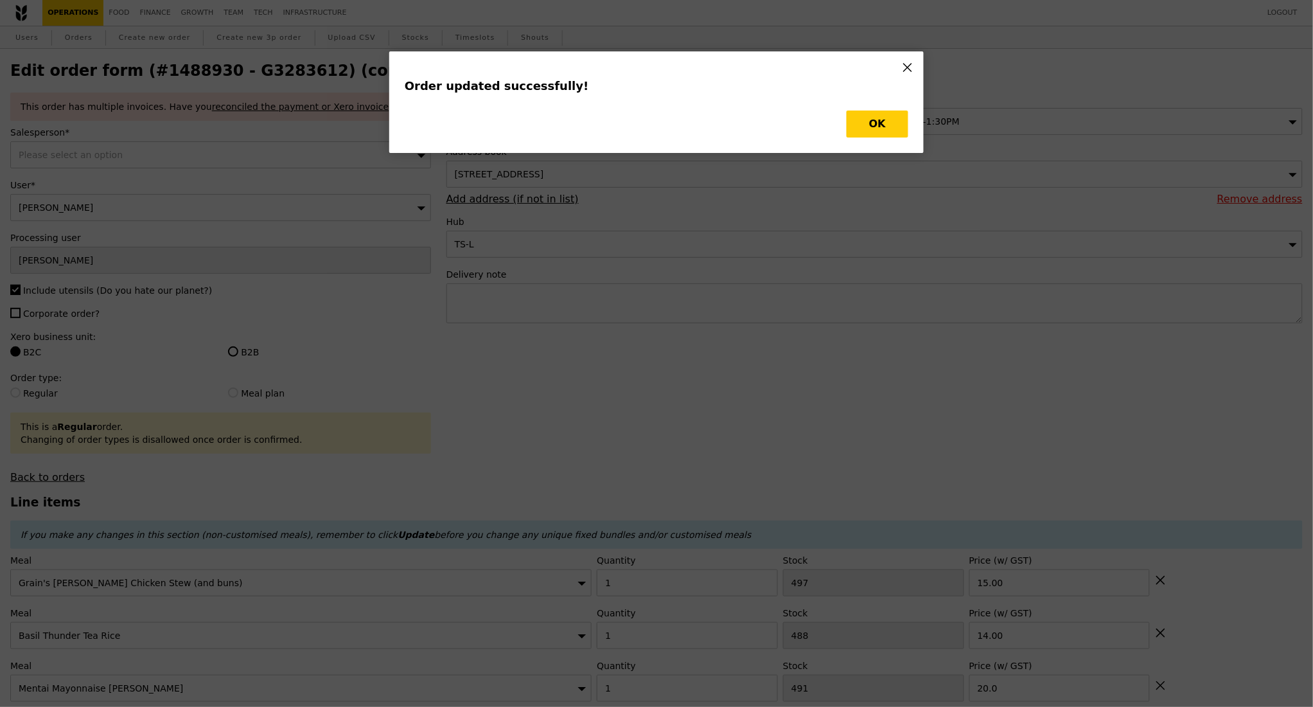
type input "Update"
type input "490"
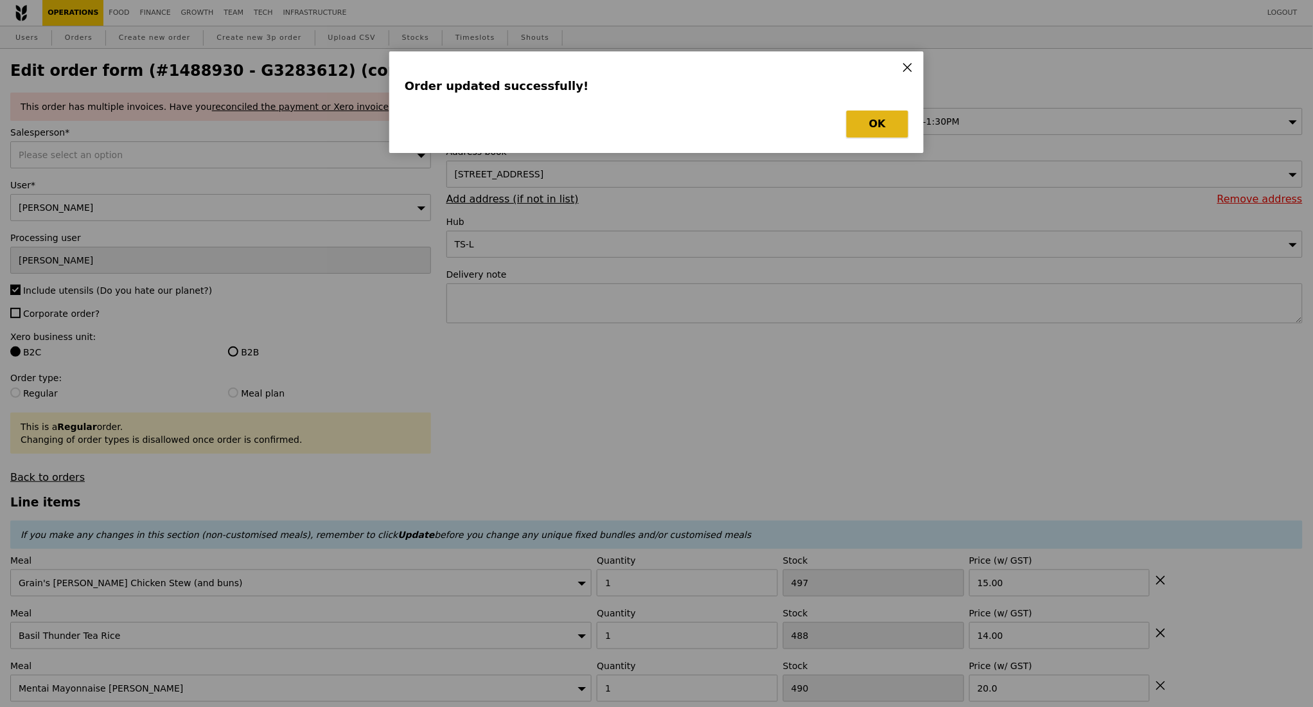
click at [887, 116] on button "OK" at bounding box center [878, 123] width 62 height 27
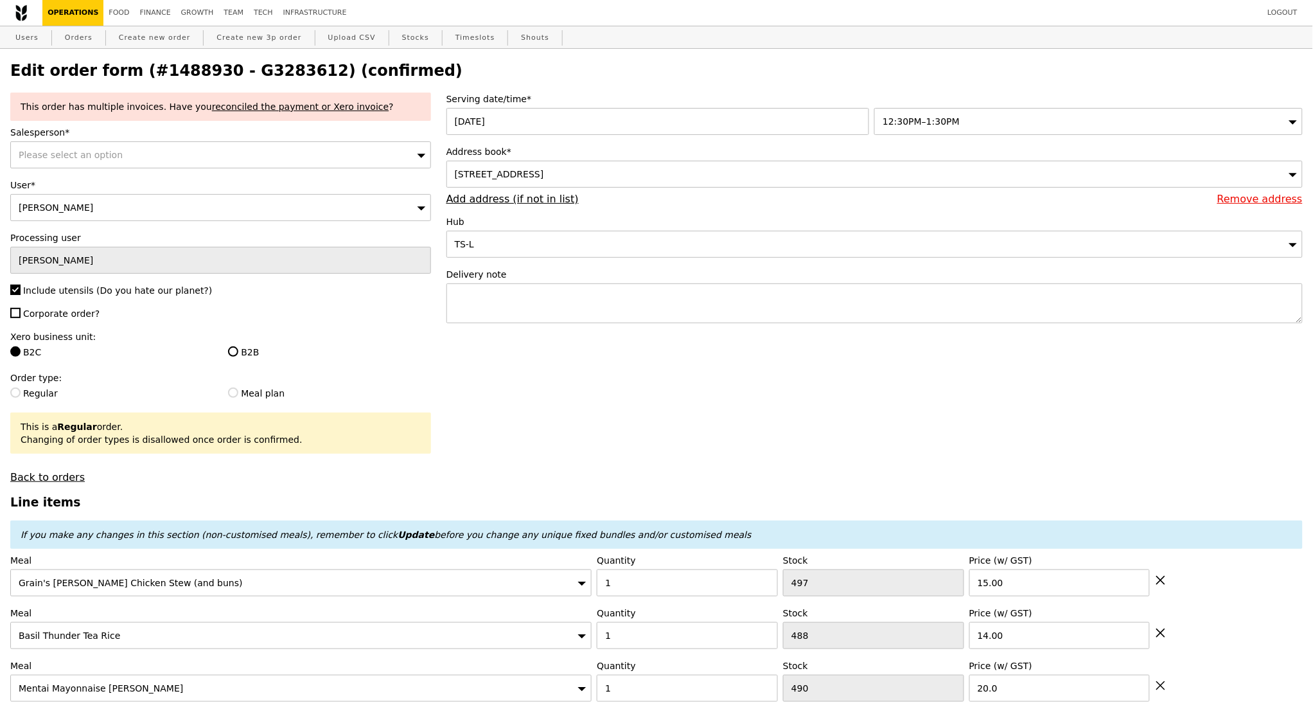
click at [248, 74] on h2 "Edit order form (#1488930 - G3283612) (confirmed)" at bounding box center [656, 71] width 1292 height 18
copy h2 "G3283612"
click at [77, 43] on link "Orders" at bounding box center [79, 37] width 38 height 23
select select "100"
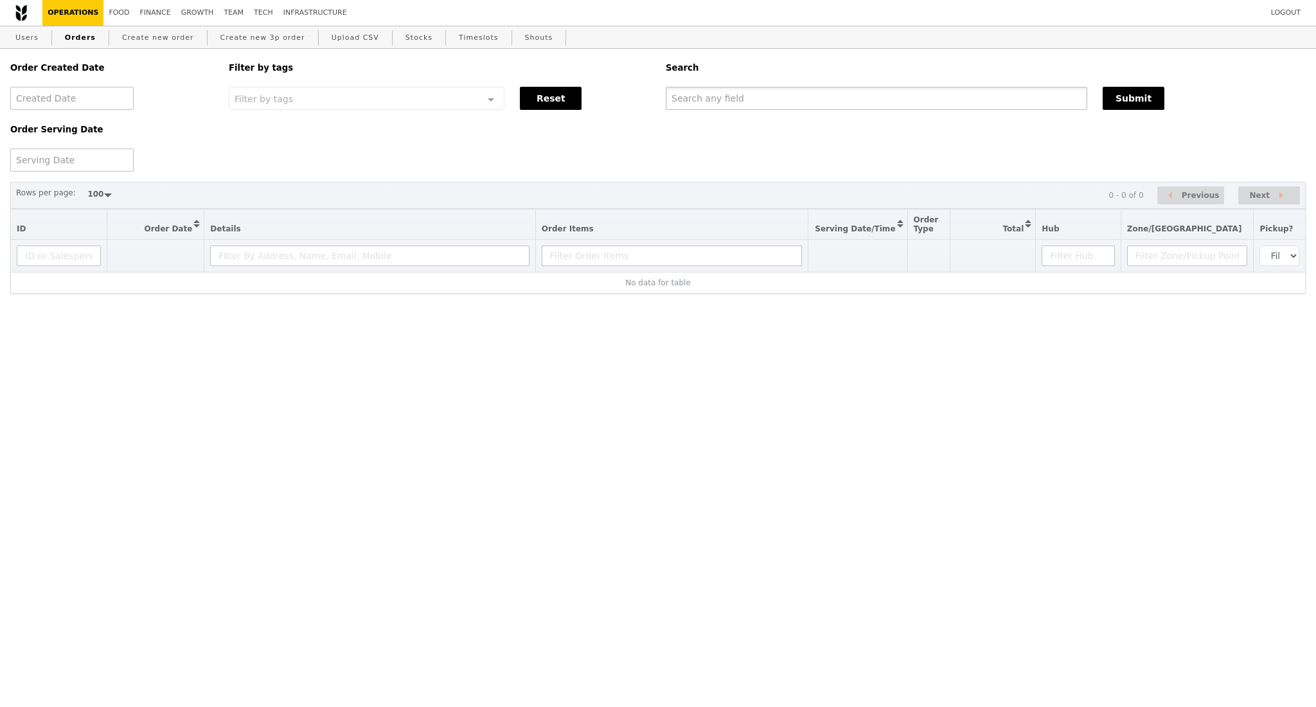
click at [736, 100] on input "text" at bounding box center [876, 98] width 421 height 23
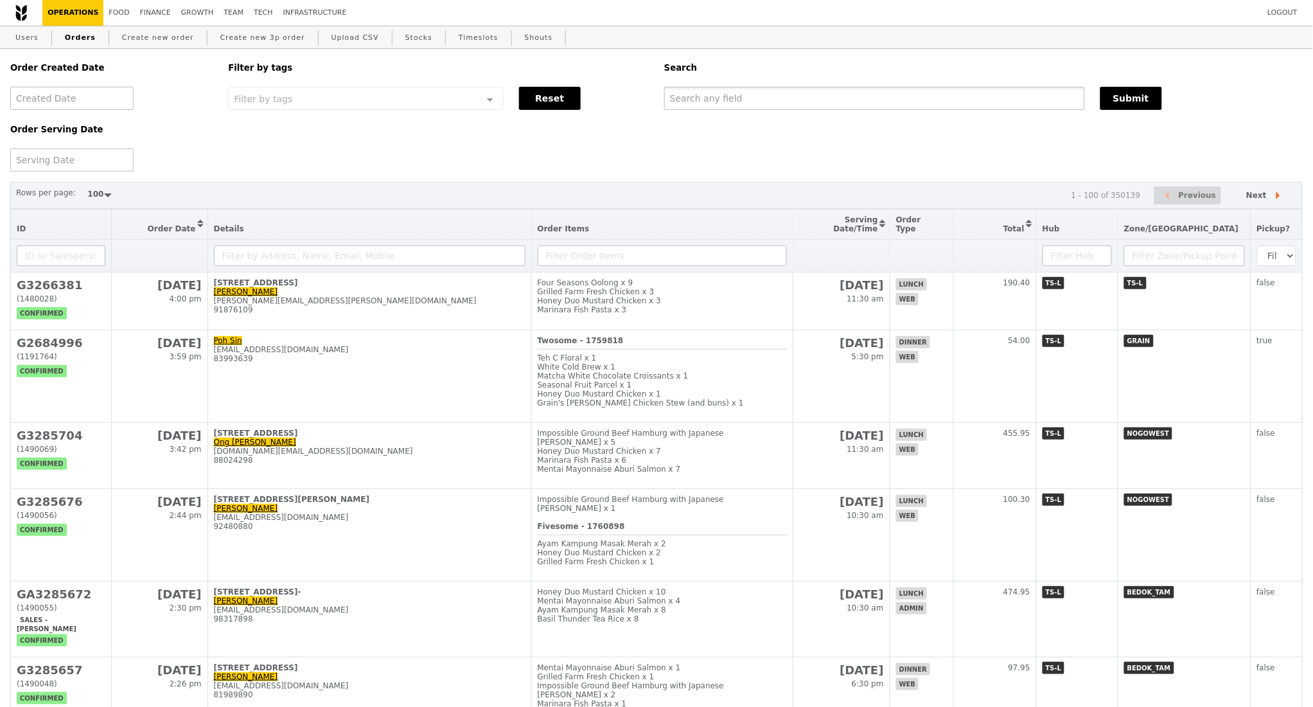
paste input "G3283612"
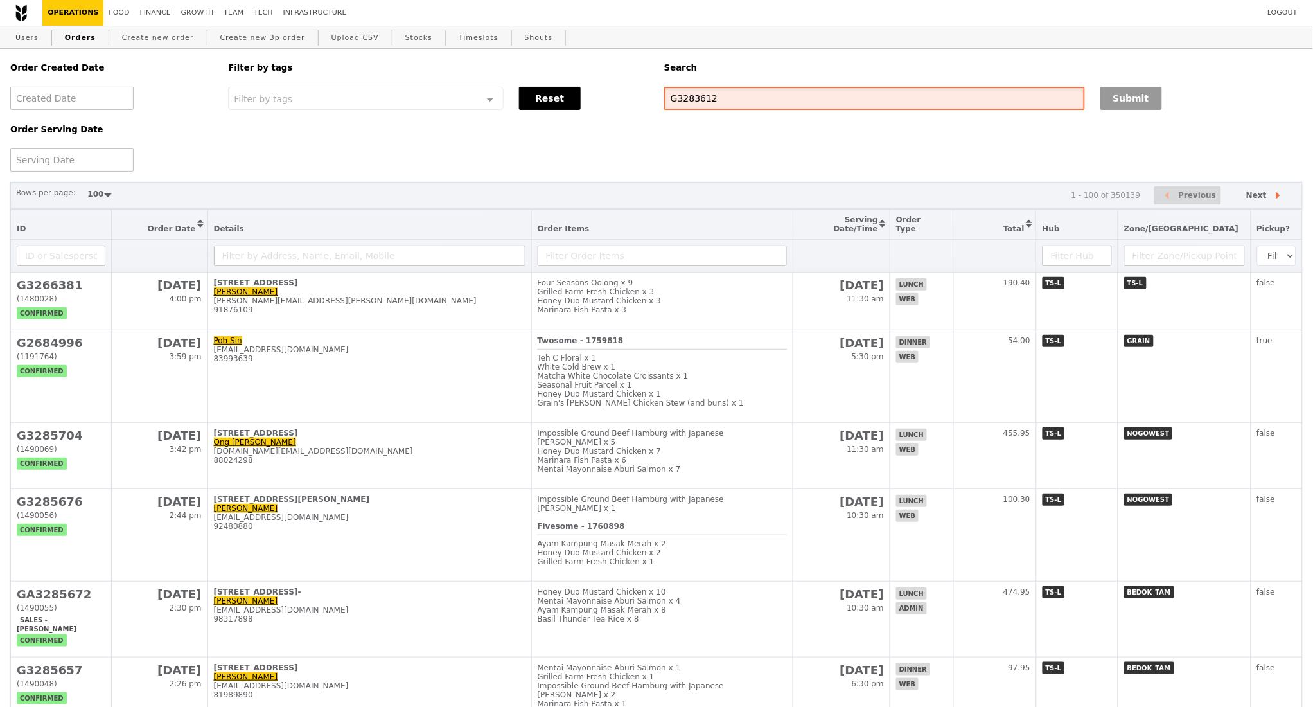
type input "G3283612"
click at [1133, 95] on button "Submit" at bounding box center [1131, 98] width 62 height 23
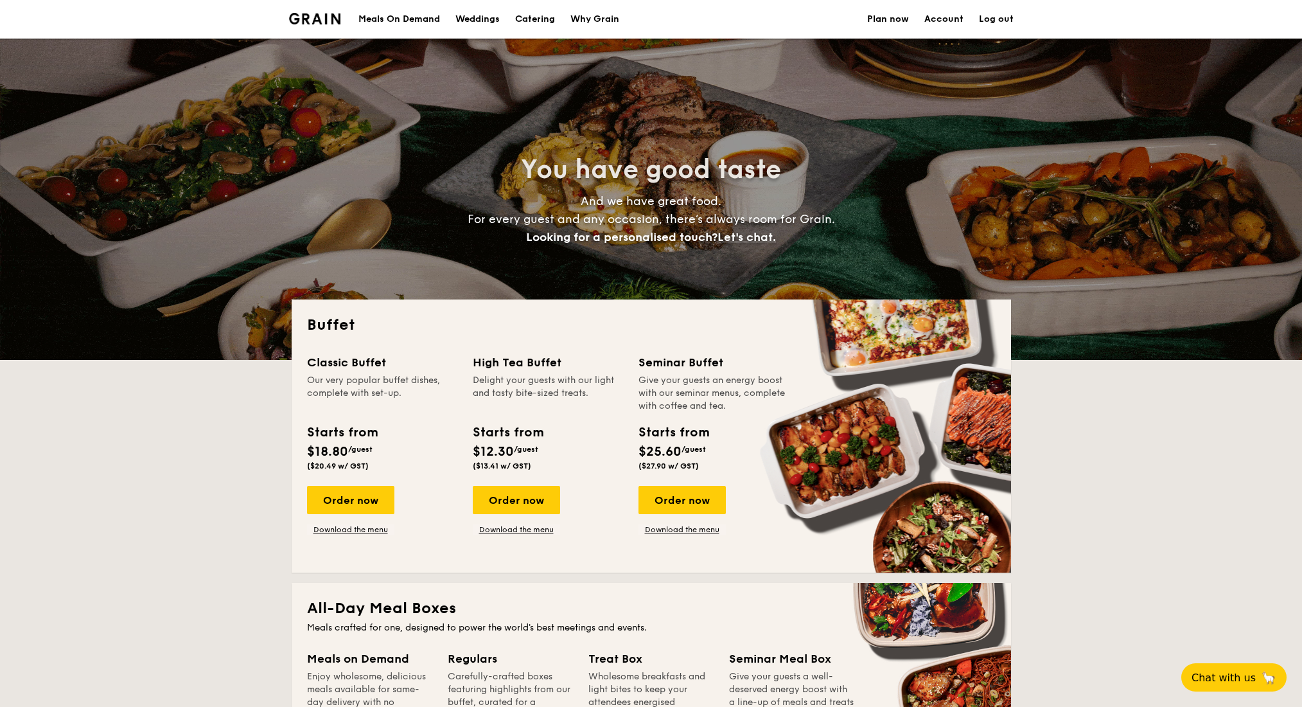
select select
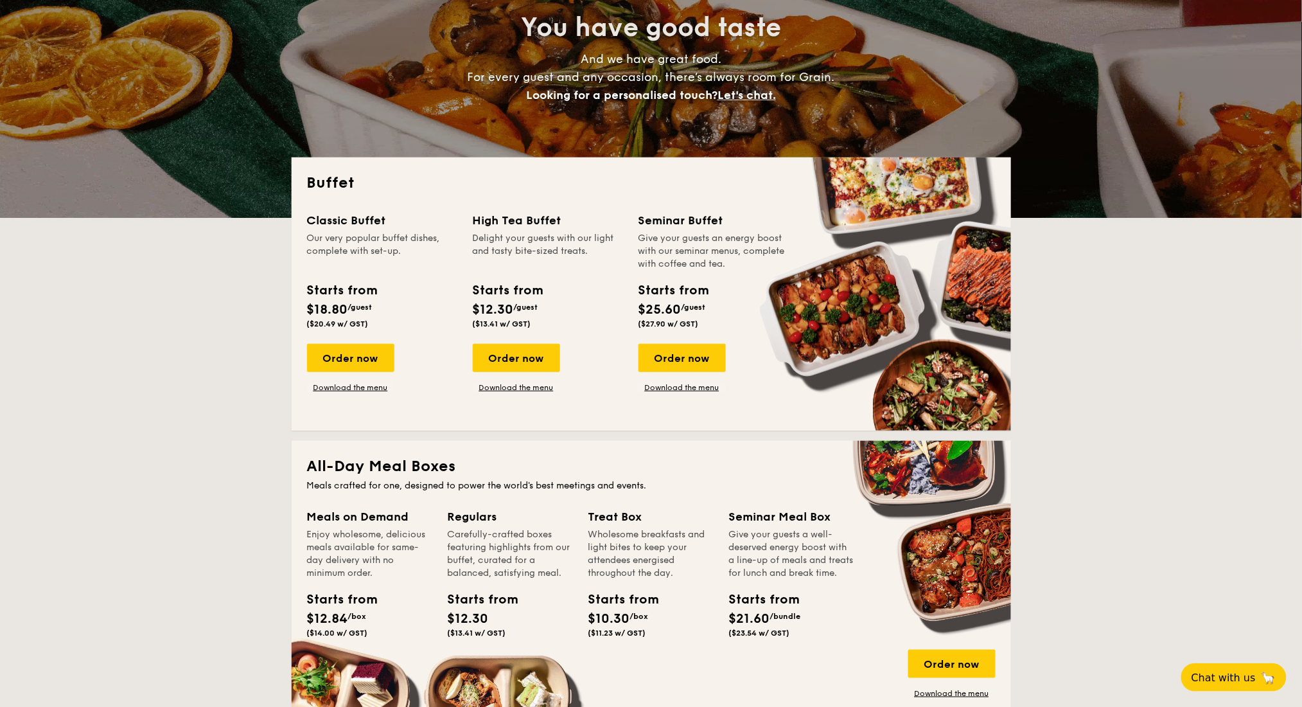
scroll to position [257, 0]
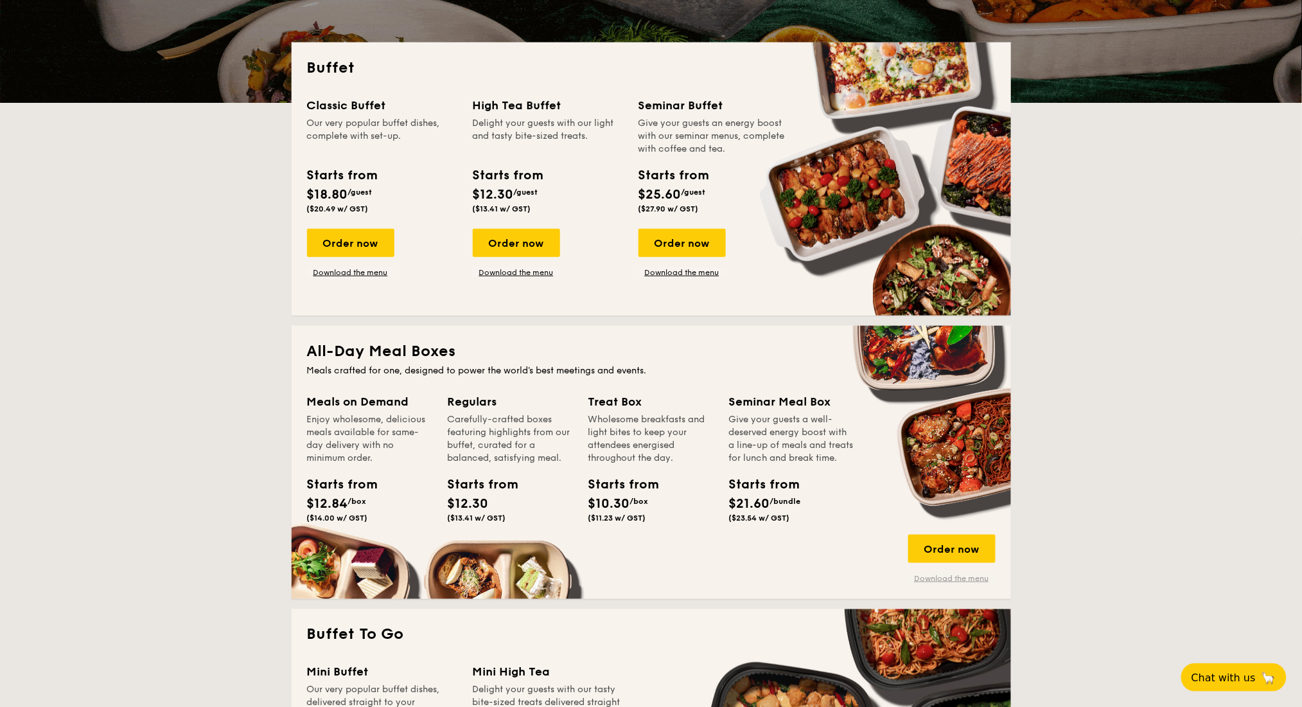
click at [939, 580] on link "Download the menu" at bounding box center [951, 578] width 87 height 10
